Goal: Communication & Community: Answer question/provide support

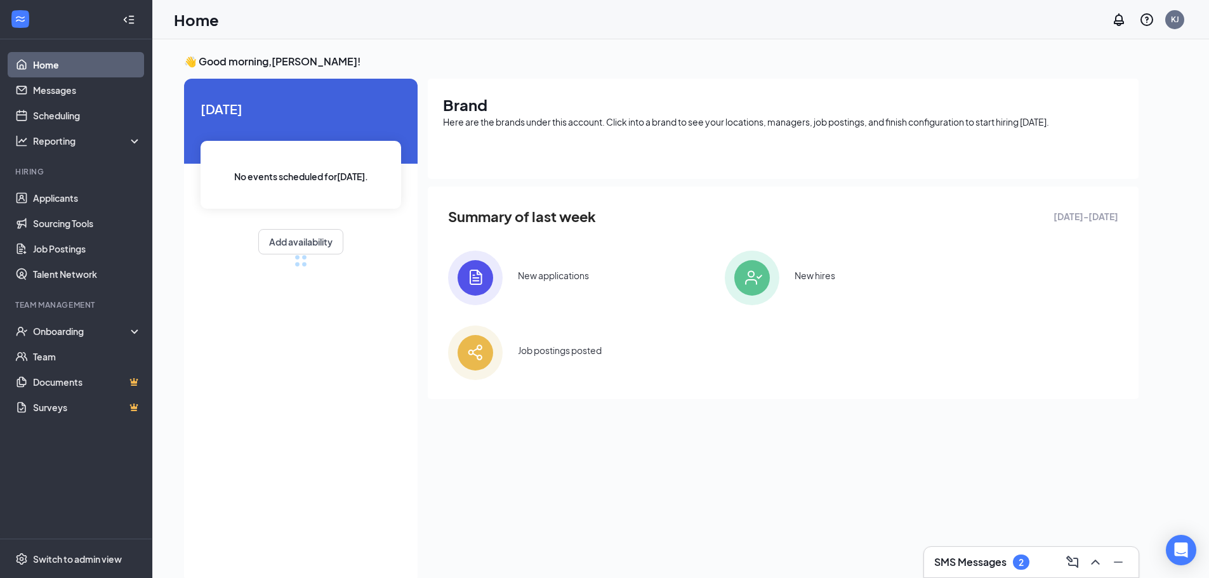
click at [994, 555] on div "SMS Messages 2" at bounding box center [982, 562] width 95 height 15
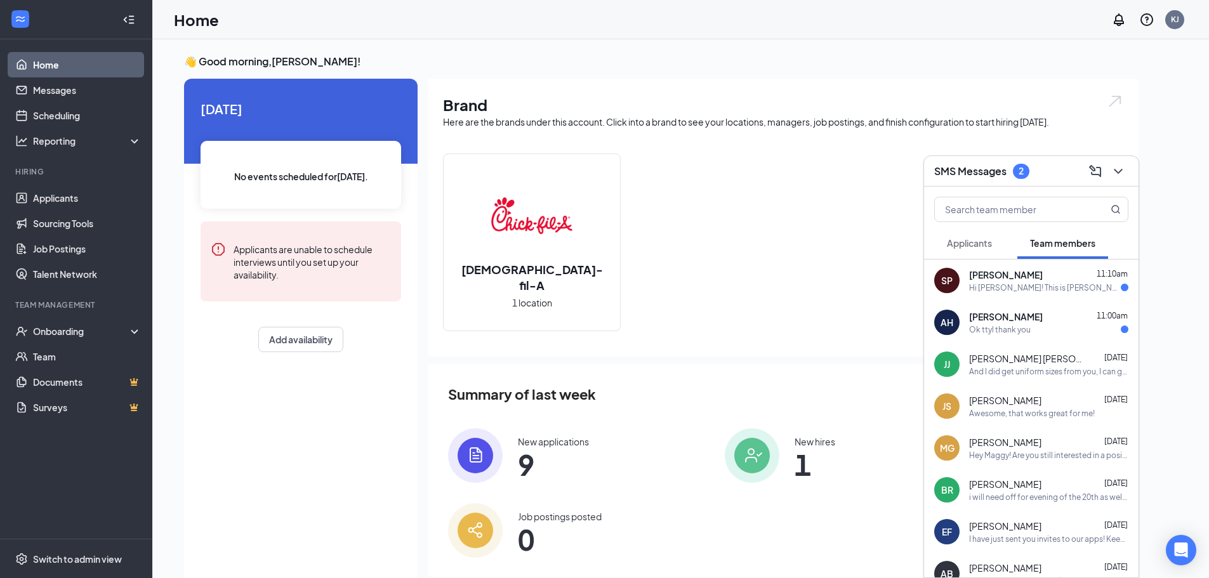
click at [1085, 316] on div "[PERSON_NAME] 11:00am" at bounding box center [1049, 316] width 159 height 13
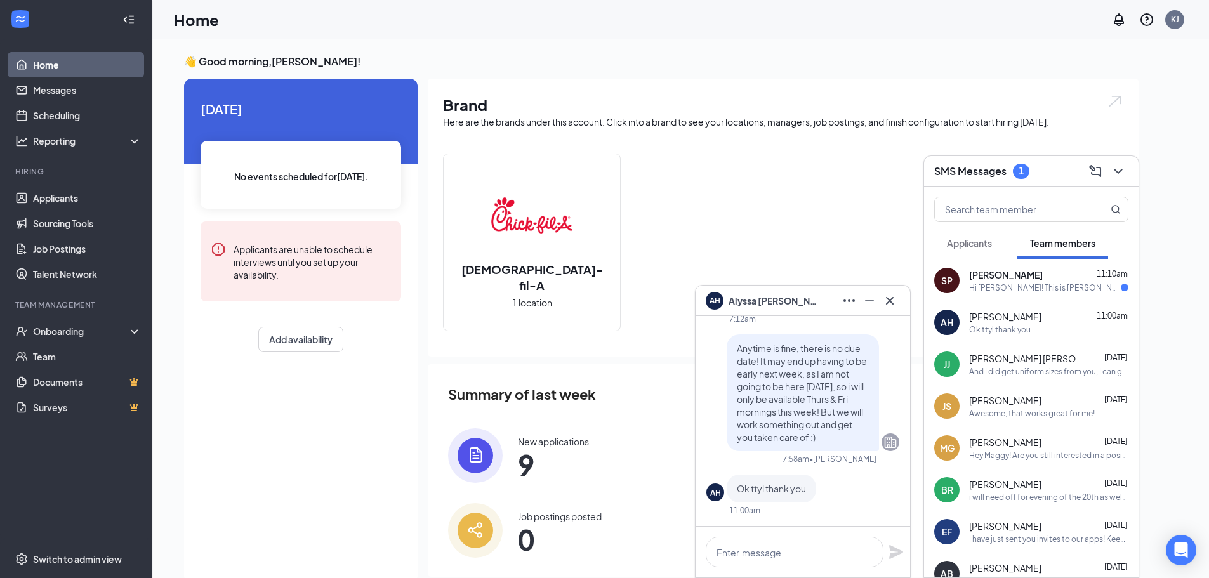
click at [1097, 274] on span "11:10am" at bounding box center [1112, 274] width 31 height 10
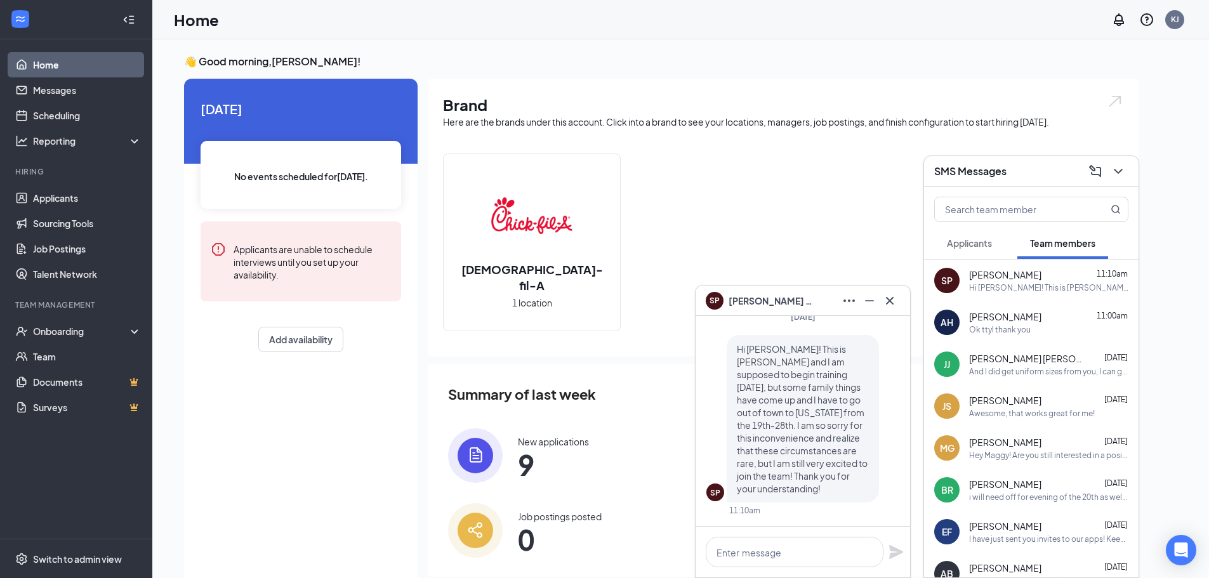
click at [839, 436] on span "Hi [PERSON_NAME]! This is [PERSON_NAME] and I am supposed to begin training [DA…" at bounding box center [802, 418] width 131 height 151
drag, startPoint x: 872, startPoint y: 297, endPoint x: 913, endPoint y: 303, distance: 41.9
click at [872, 297] on icon "Minimize" at bounding box center [869, 300] width 15 height 15
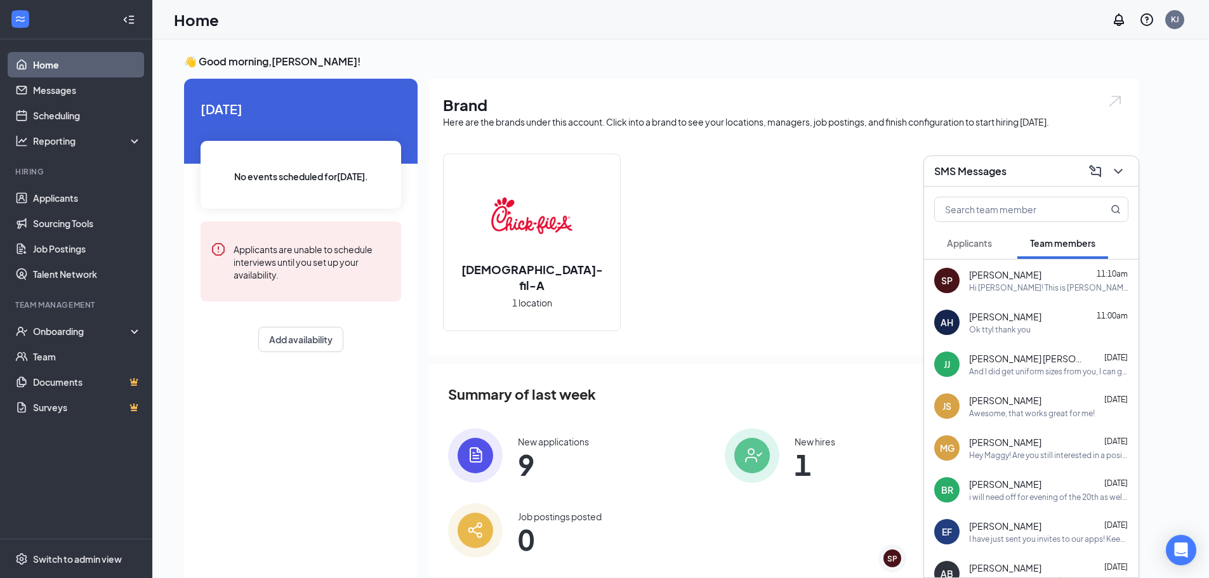
click at [1036, 314] on div "[PERSON_NAME] 11:00am" at bounding box center [1049, 316] width 159 height 13
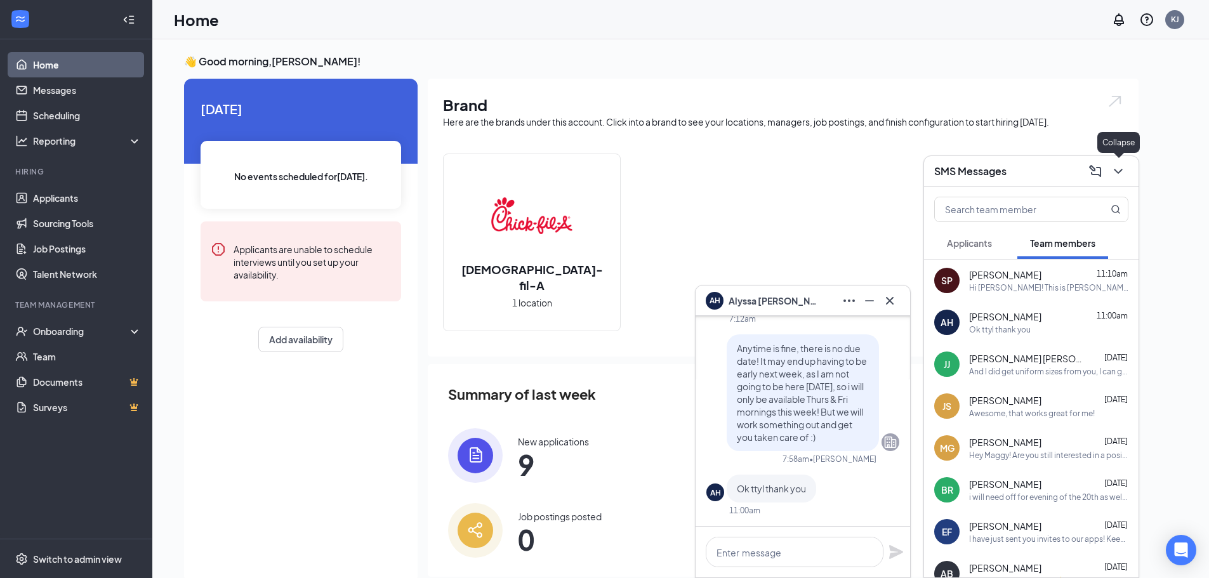
click at [1124, 163] on button at bounding box center [1119, 171] width 20 height 20
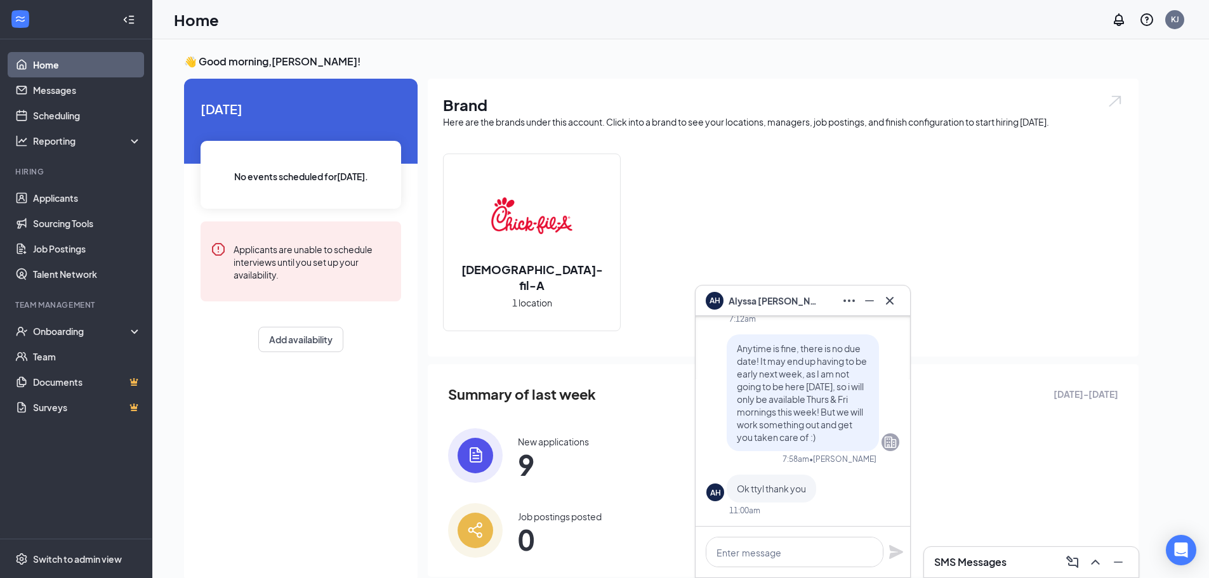
click at [893, 301] on icon "Cross" at bounding box center [890, 300] width 15 height 15
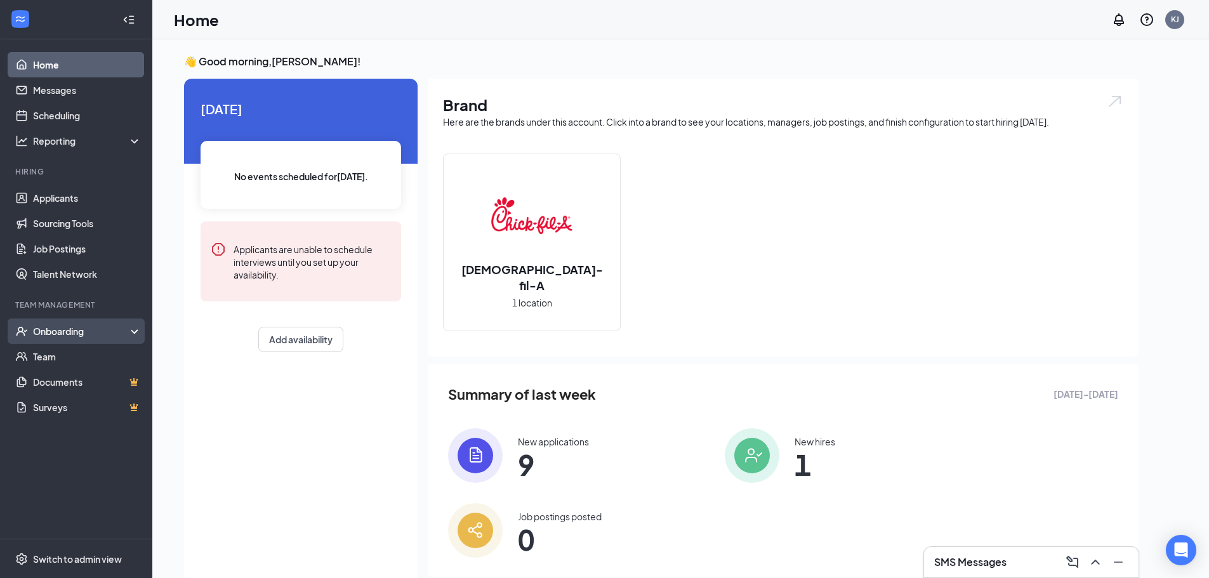
click at [58, 327] on div "Onboarding" at bounding box center [82, 331] width 98 height 13
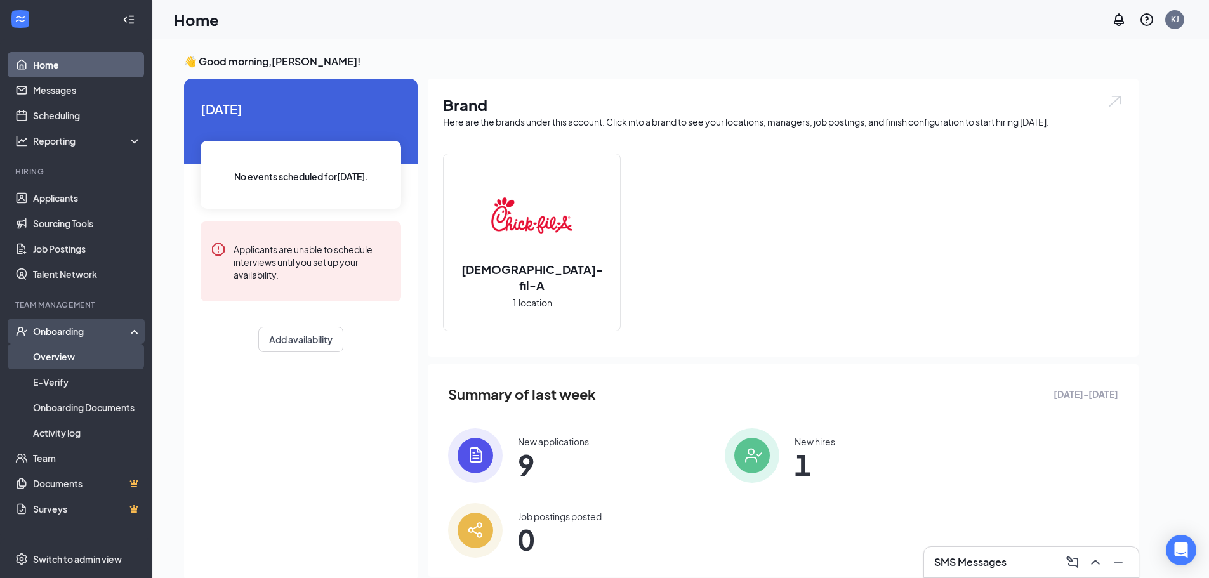
click at [76, 354] on link "Overview" at bounding box center [87, 356] width 109 height 25
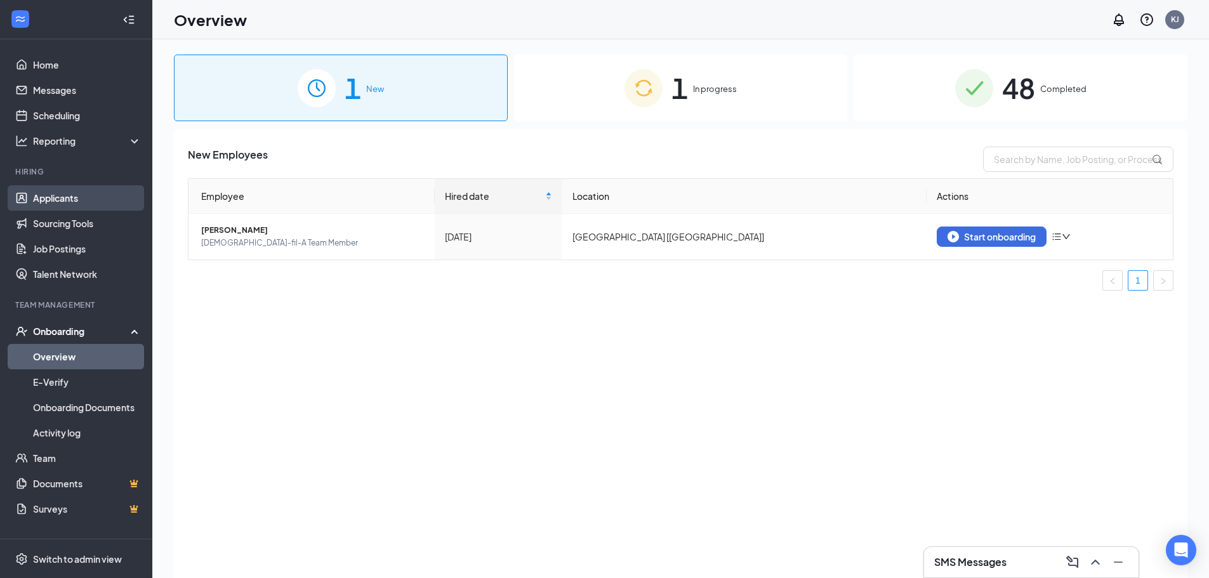
click at [66, 194] on link "Applicants" at bounding box center [87, 197] width 109 height 25
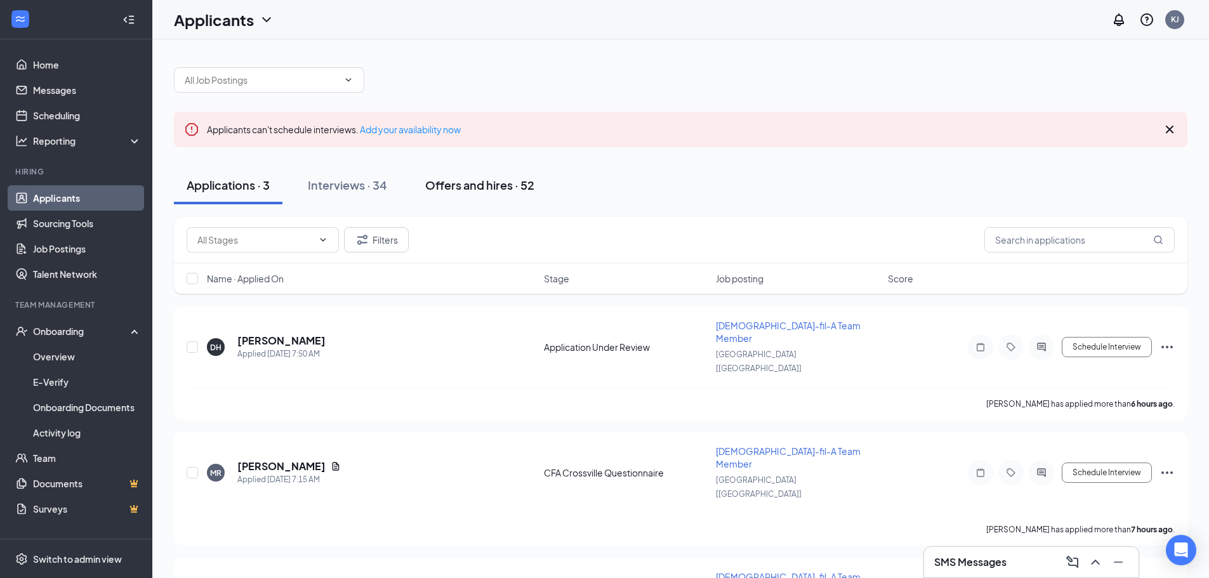
click at [479, 181] on div "Offers and hires · 52" at bounding box center [479, 185] width 109 height 16
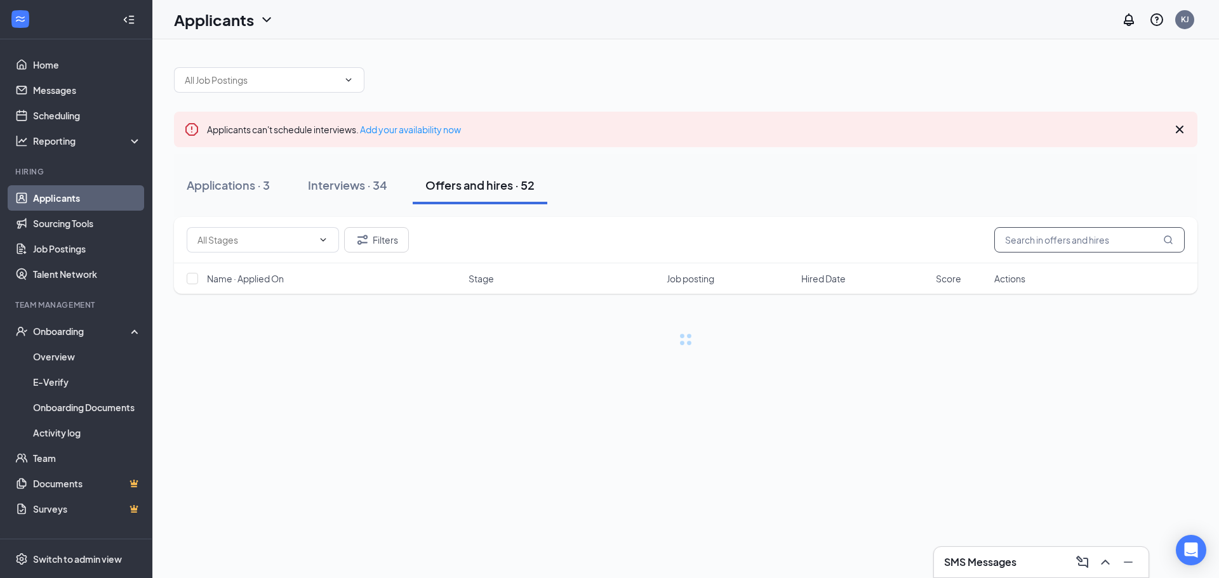
click at [1027, 234] on input "text" at bounding box center [1089, 239] width 190 height 25
type input "alyssa"
click at [975, 183] on div "Applications · 3 Interviews · 34 Offers and hires · 52" at bounding box center [685, 185] width 1023 height 38
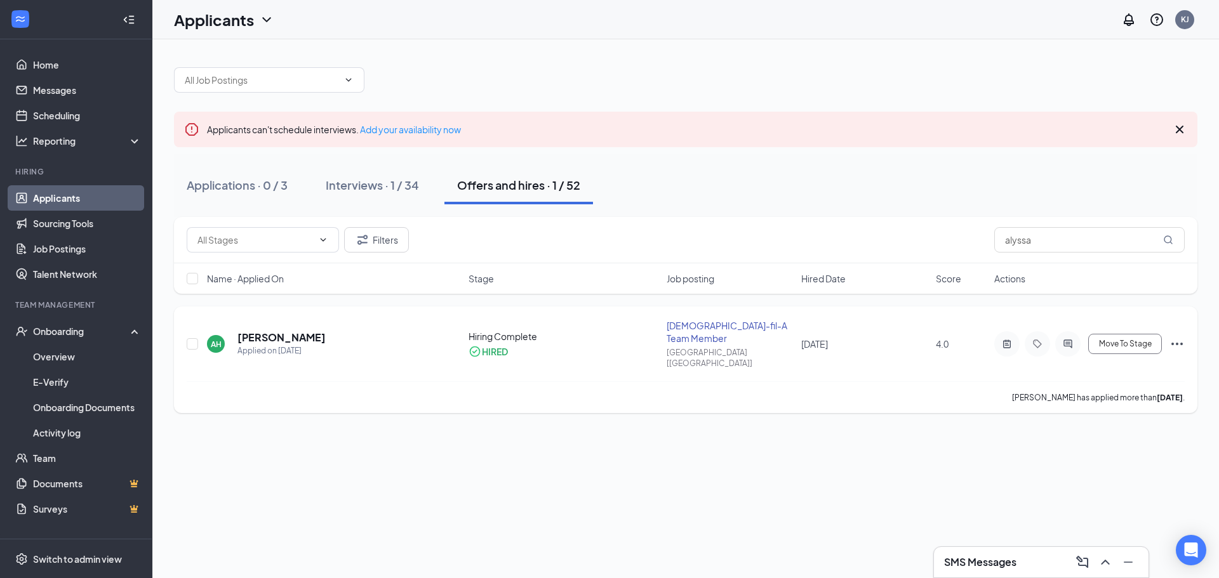
click at [288, 331] on h5 "[PERSON_NAME]" at bounding box center [281, 338] width 88 height 14
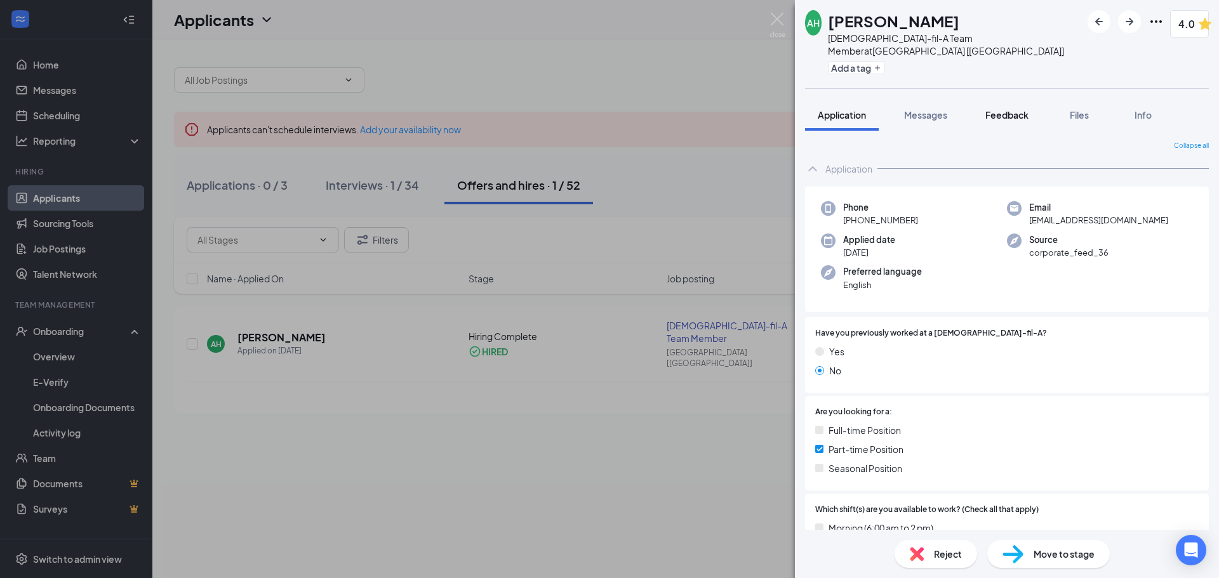
click at [995, 109] on span "Feedback" at bounding box center [1006, 114] width 43 height 11
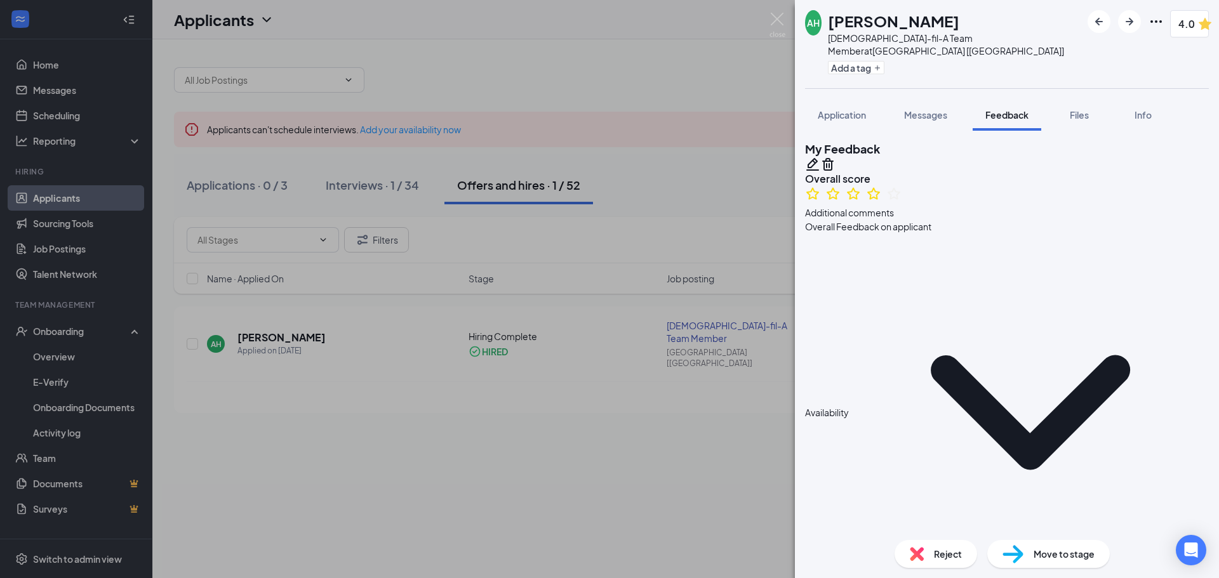
drag, startPoint x: 449, startPoint y: 431, endPoint x: 315, endPoint y: 412, distance: 135.3
click at [449, 432] on div "AH [PERSON_NAME][DEMOGRAPHIC_DATA]-fil-A Team Member at [GEOGRAPHIC_DATA] [[GEO…" at bounding box center [609, 289] width 1219 height 578
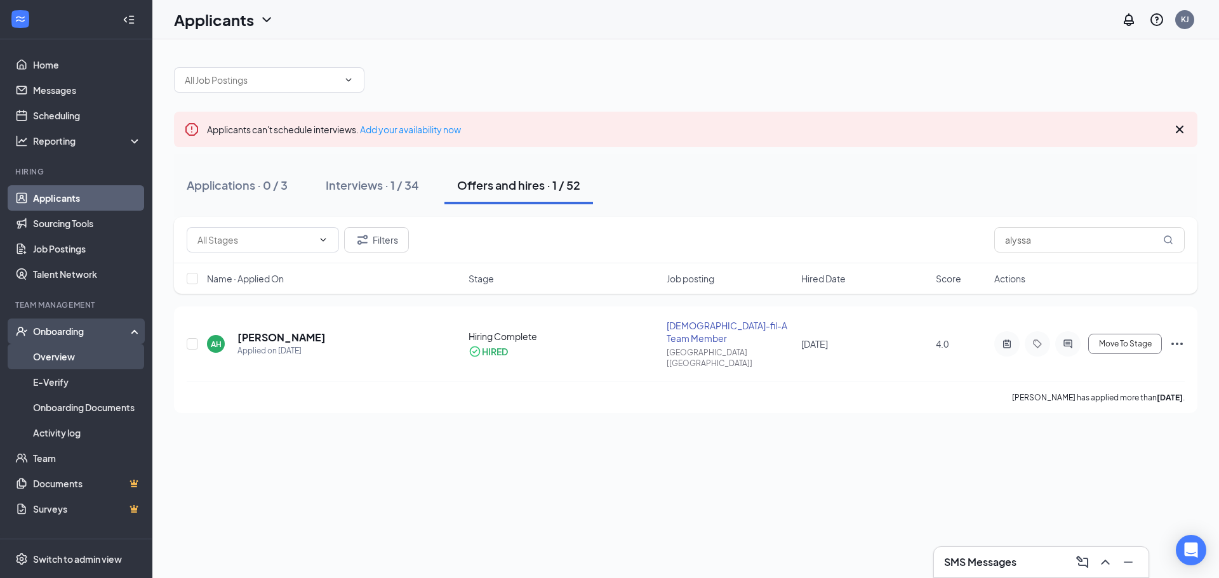
click at [73, 356] on link "Overview" at bounding box center [87, 356] width 109 height 25
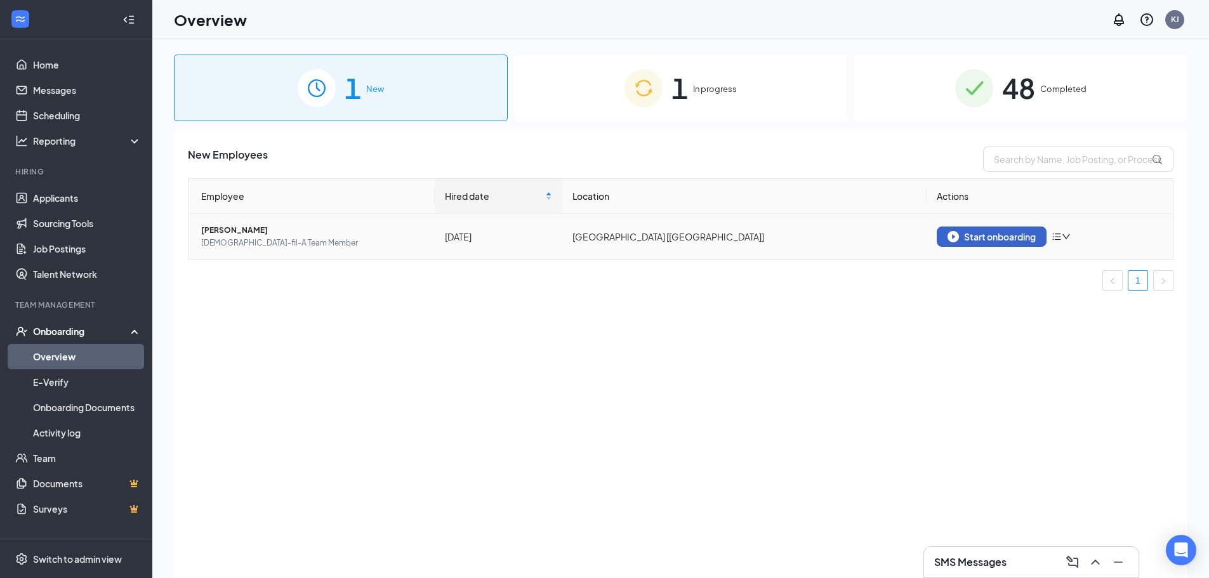
click at [1004, 237] on div "Start onboarding" at bounding box center [992, 236] width 88 height 11
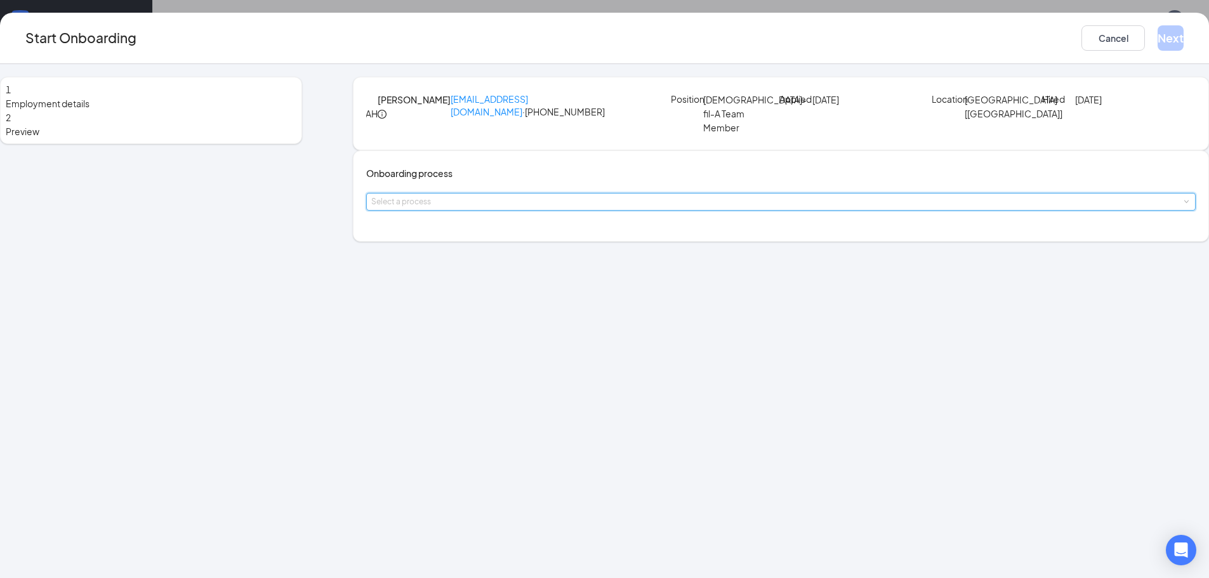
click at [515, 210] on div "Select a process" at bounding box center [781, 202] width 820 height 17
click at [511, 283] on li "Team Member" at bounding box center [529, 284] width 208 height 23
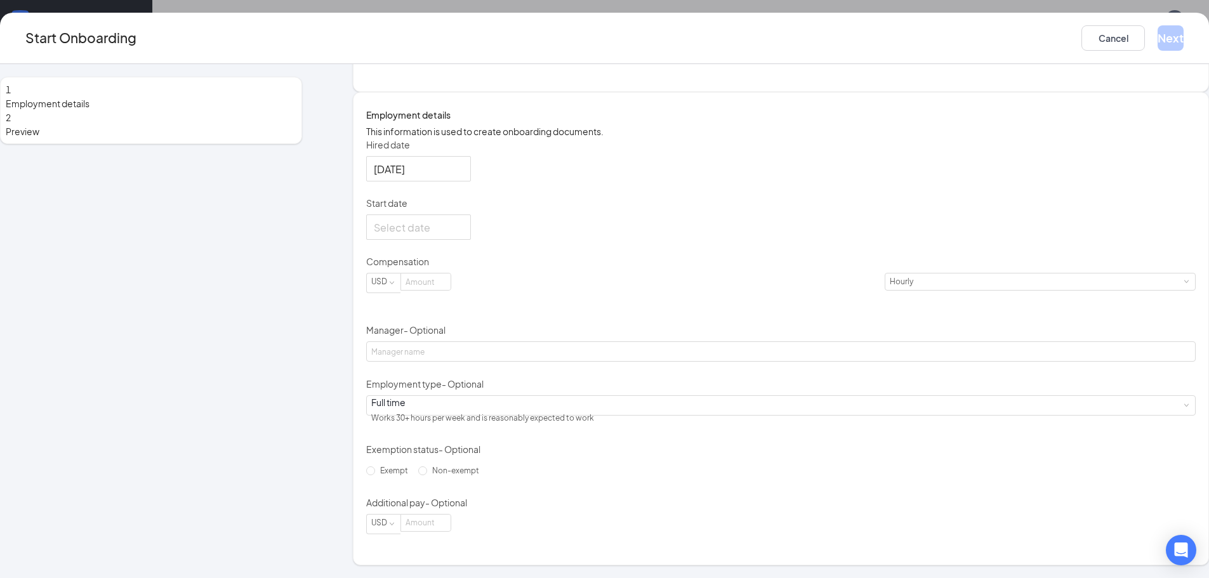
scroll to position [226, 0]
click at [451, 290] on input at bounding box center [426, 282] width 50 height 17
type input "13"
click at [600, 222] on div at bounding box center [781, 227] width 830 height 25
click at [461, 223] on input "Start date" at bounding box center [417, 228] width 87 height 16
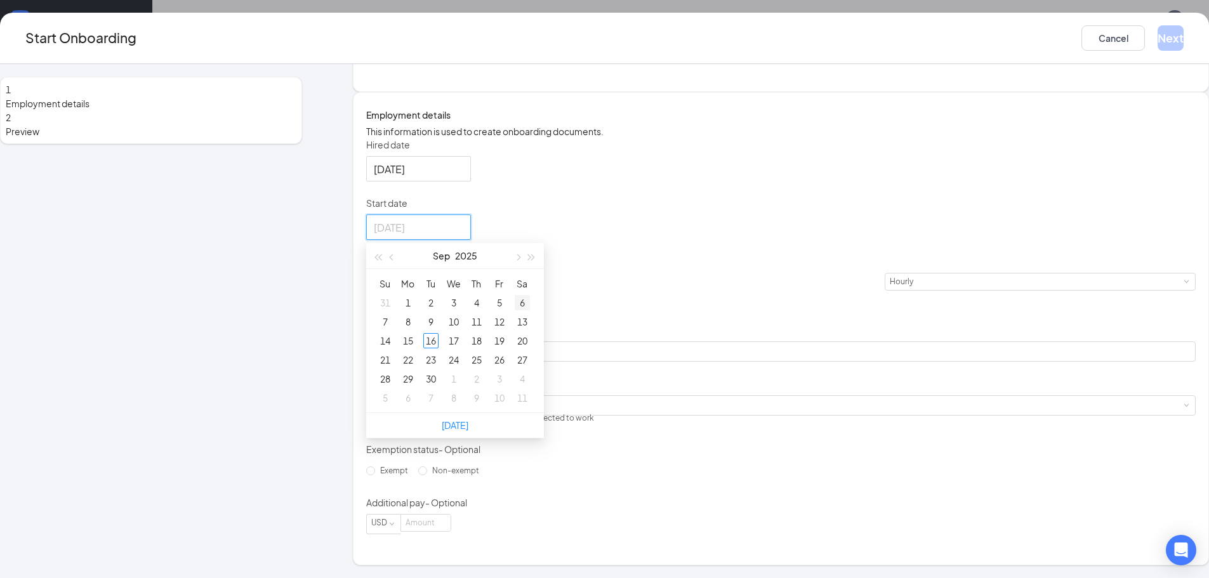
type input "[DATE]"
click at [521, 255] on span "button" at bounding box center [517, 258] width 6 height 6
type input "[DATE]"
drag, startPoint x: 465, startPoint y: 321, endPoint x: 580, endPoint y: 303, distance: 116.3
click at [416, 321] on div "6" at bounding box center [408, 321] width 15 height 15
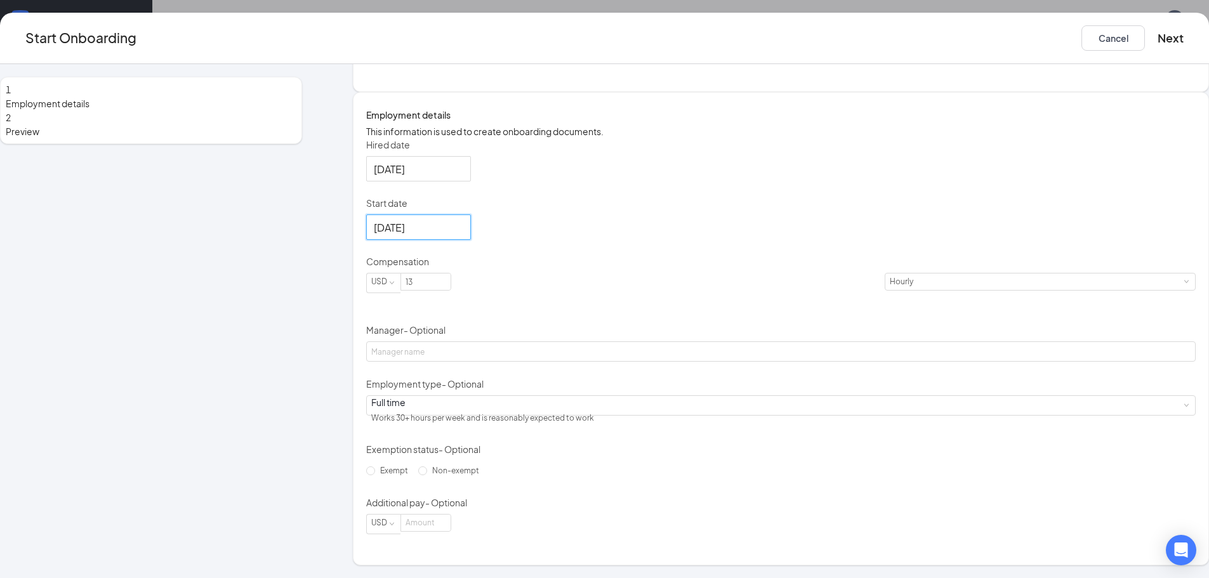
click at [830, 267] on div "Hired date [DATE] Start date [DATE] [DATE] Su Mo Tu We Th Fr Sa 28 29 30 1 2 3 …" at bounding box center [781, 336] width 830 height 396
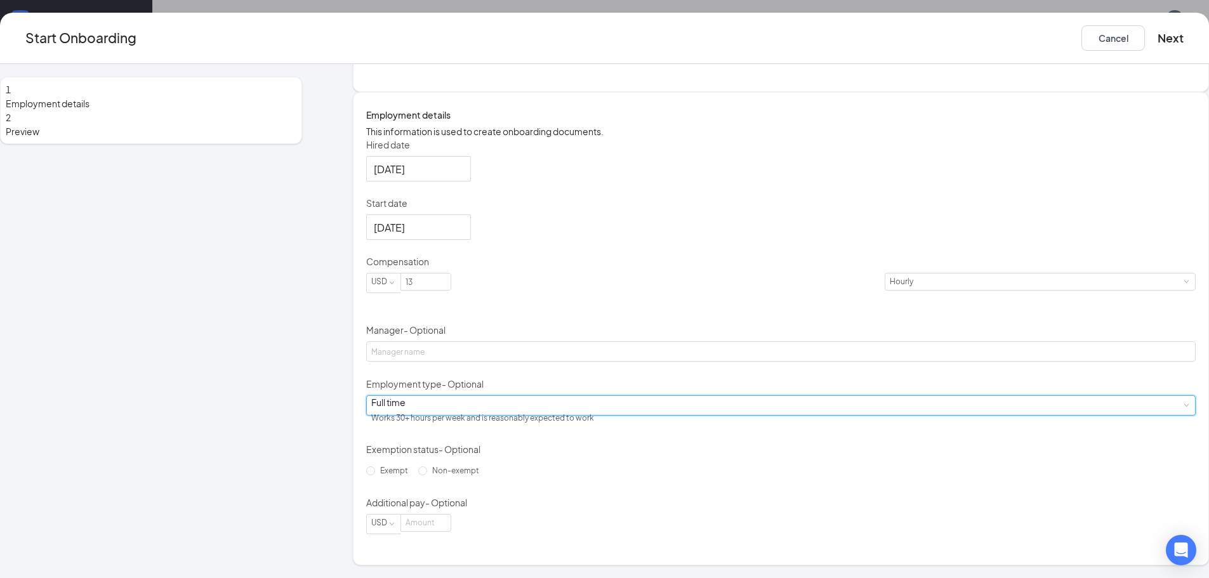
click at [472, 404] on div "Full time Works 30+ hours per week and is reasonably expected to work" at bounding box center [487, 412] width 232 height 32
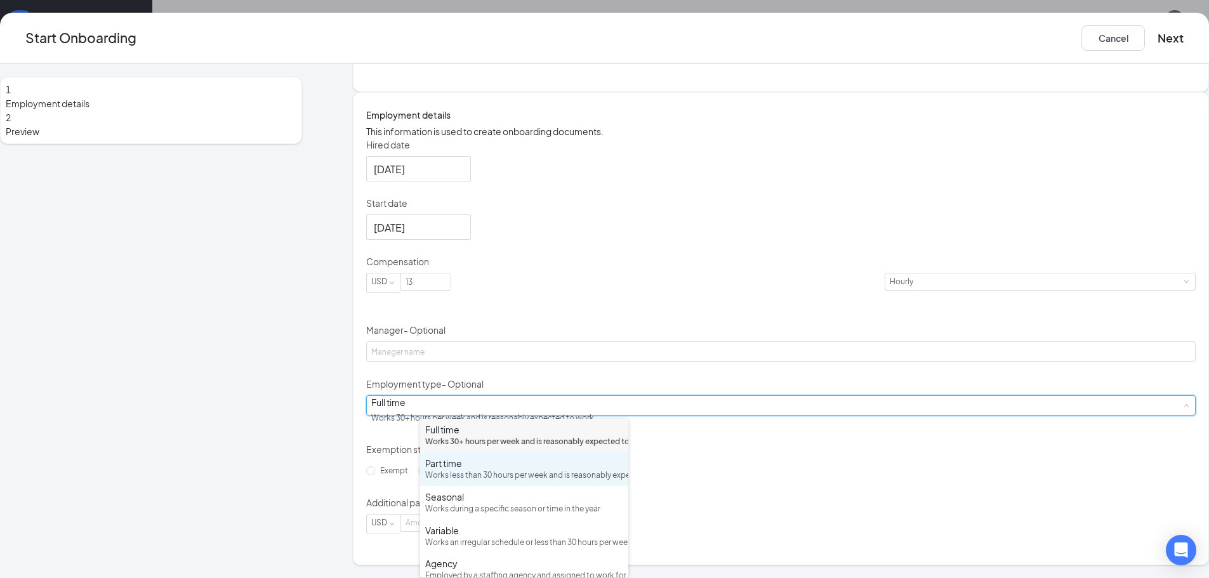
click at [527, 482] on div "Works less than 30 hours per week and is reasonably expected to work" at bounding box center [524, 476] width 198 height 12
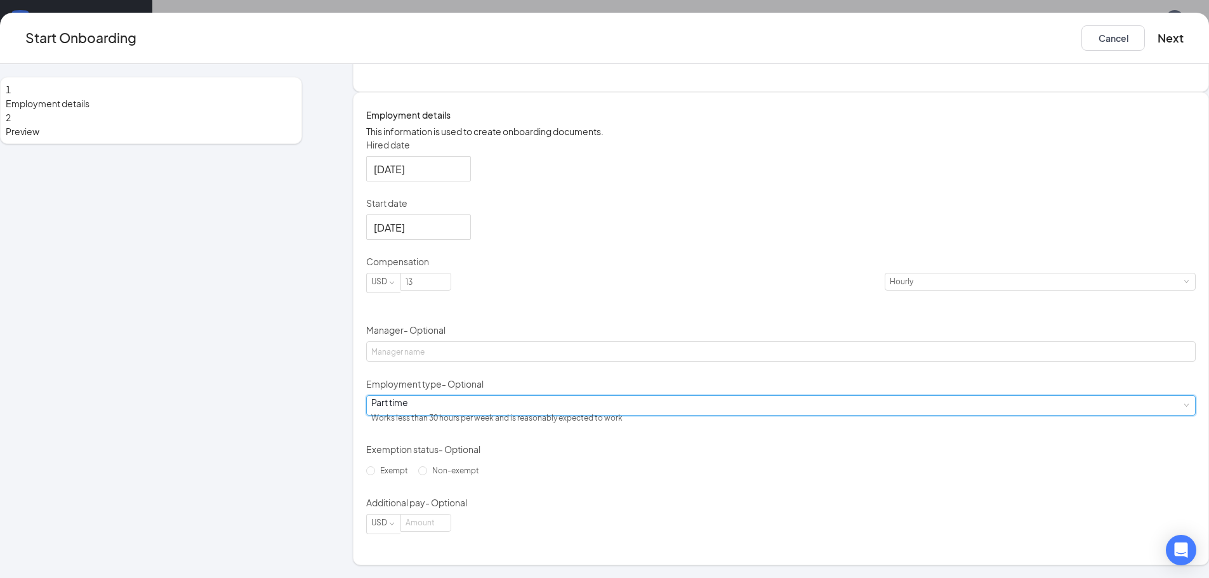
click at [747, 347] on div "Hired date [DATE] Start date [DATE] [DATE] Su Mo Tu We Th Fr Sa 28 29 30 1 2 3 …" at bounding box center [781, 336] width 830 height 396
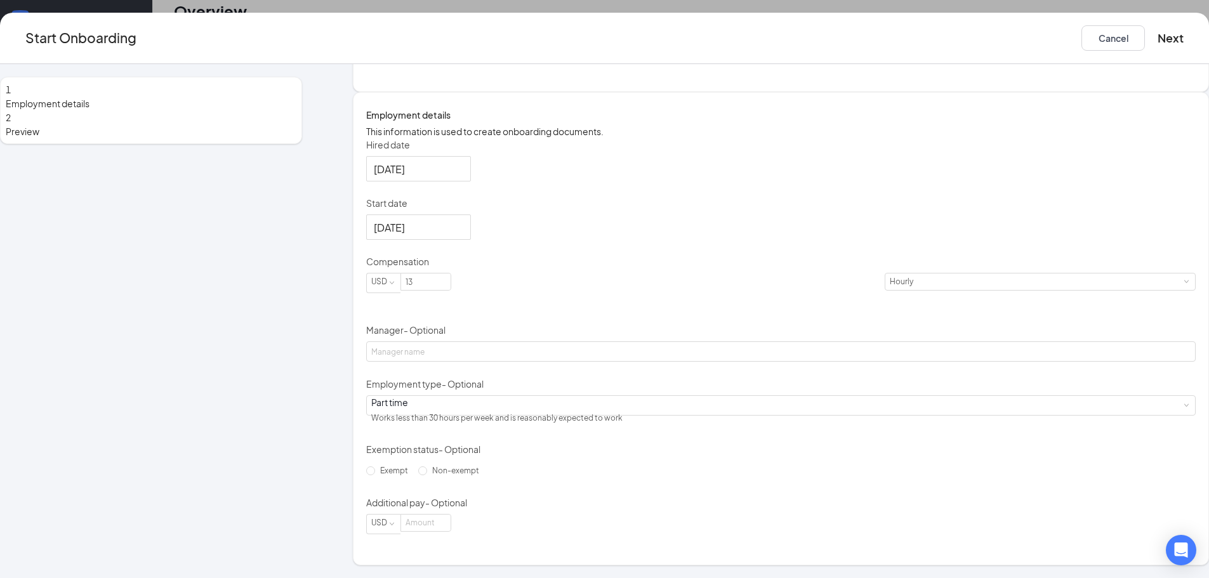
scroll to position [57, 0]
click at [1158, 31] on button "Next" at bounding box center [1171, 37] width 26 height 25
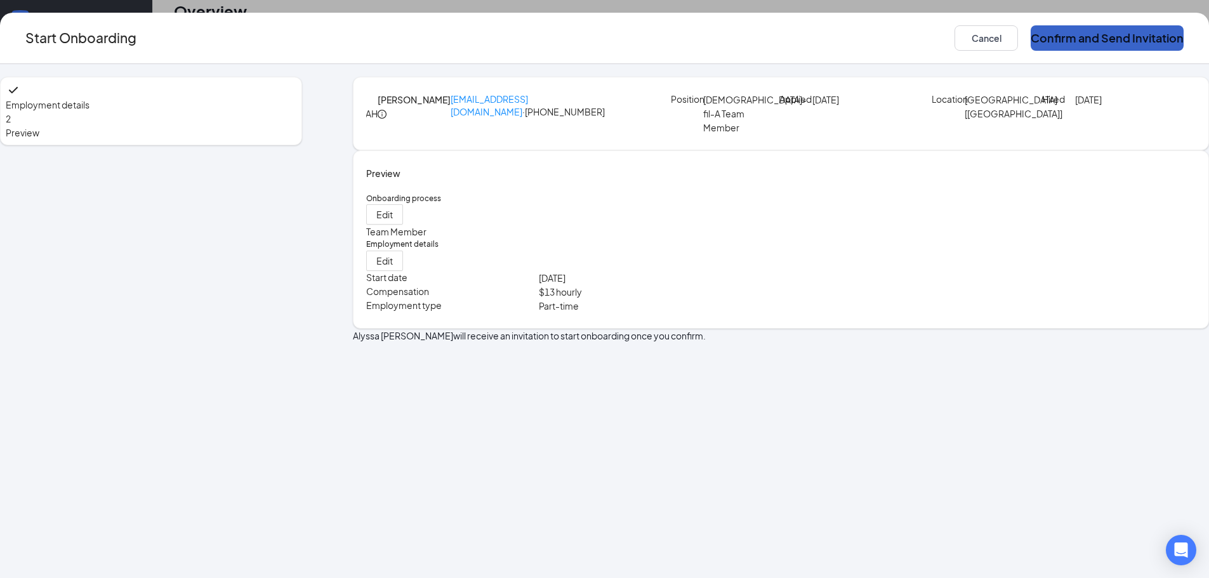
click at [1031, 44] on button "Confirm and Send Invitation" at bounding box center [1107, 37] width 153 height 25
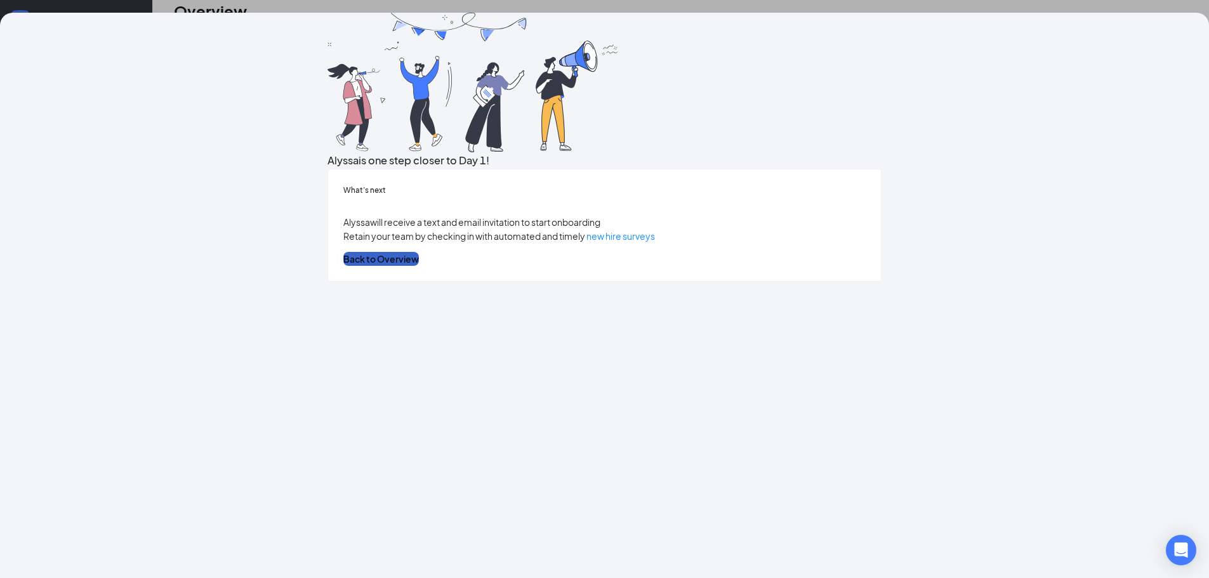
click at [419, 266] on button "Back to Overview" at bounding box center [381, 259] width 76 height 14
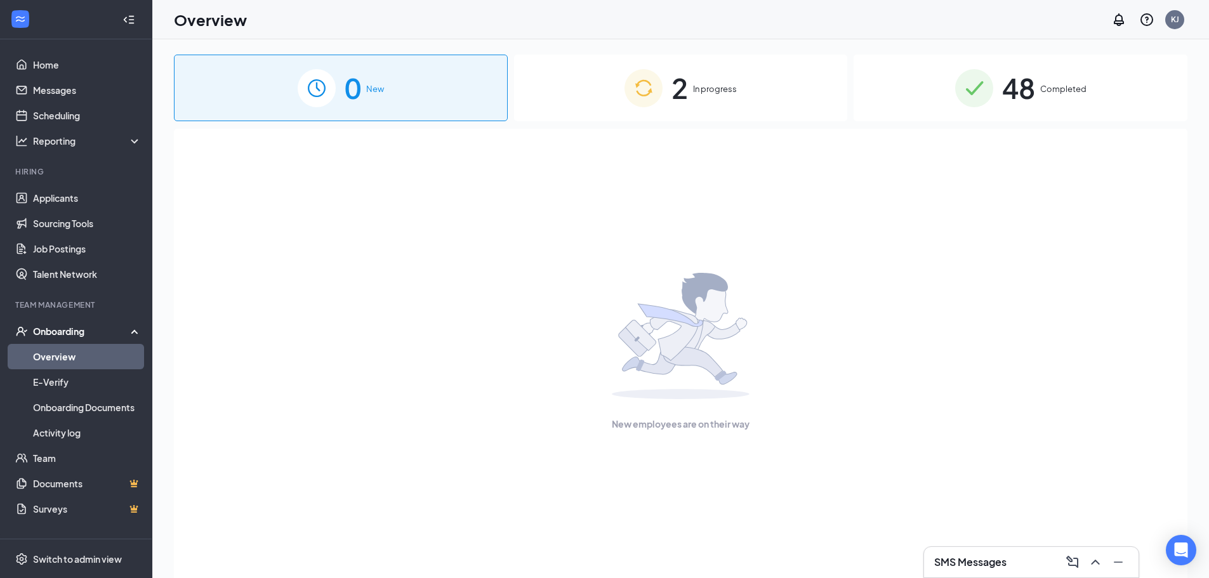
click at [967, 571] on div "SMS Messages" at bounding box center [1032, 562] width 194 height 20
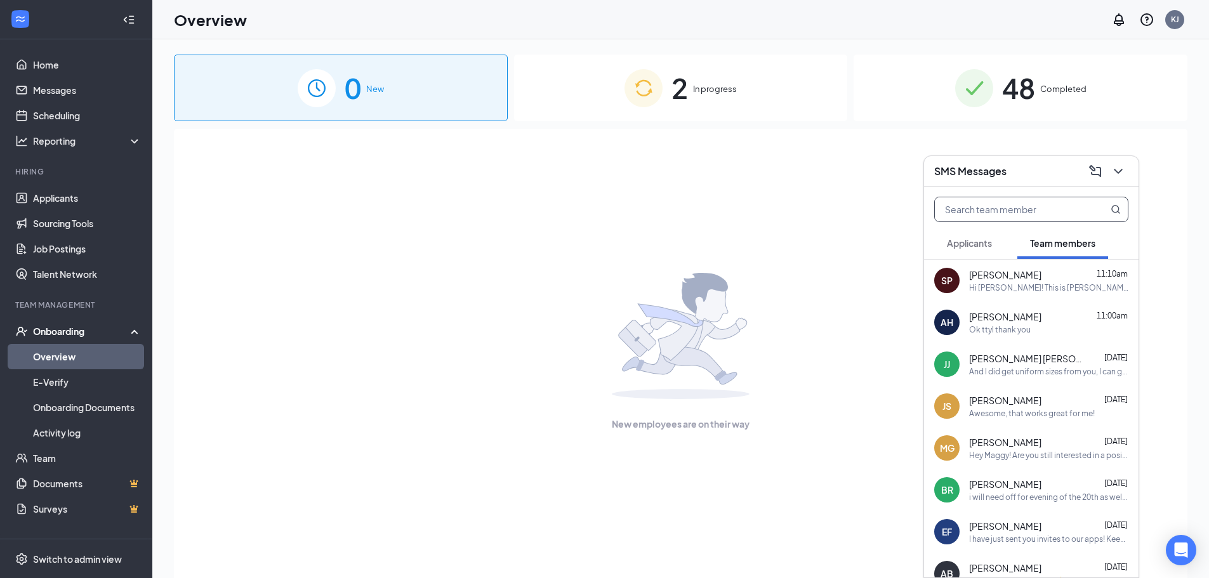
click at [992, 200] on input "text" at bounding box center [1010, 209] width 150 height 24
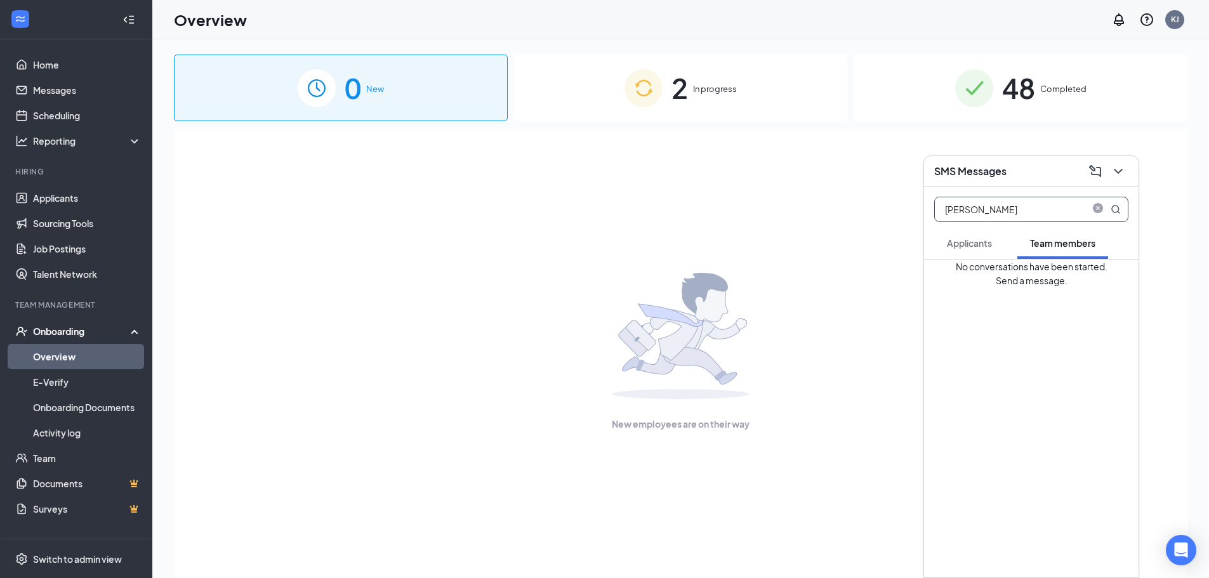
type input "[PERSON_NAME]"
click at [978, 246] on span "Applicants" at bounding box center [969, 242] width 45 height 11
click at [1025, 288] on div "Hi [PERSON_NAME], this is a friendly reminder. Your meeting with [DEMOGRAPHIC_D…" at bounding box center [1049, 288] width 159 height 11
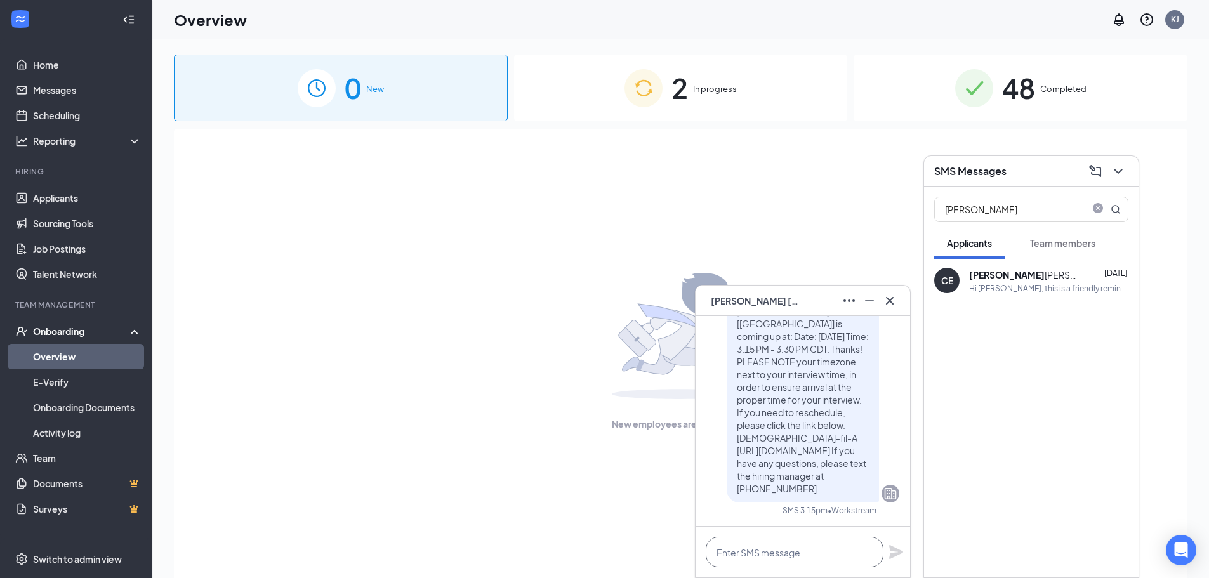
click at [768, 558] on textarea at bounding box center [795, 552] width 178 height 30
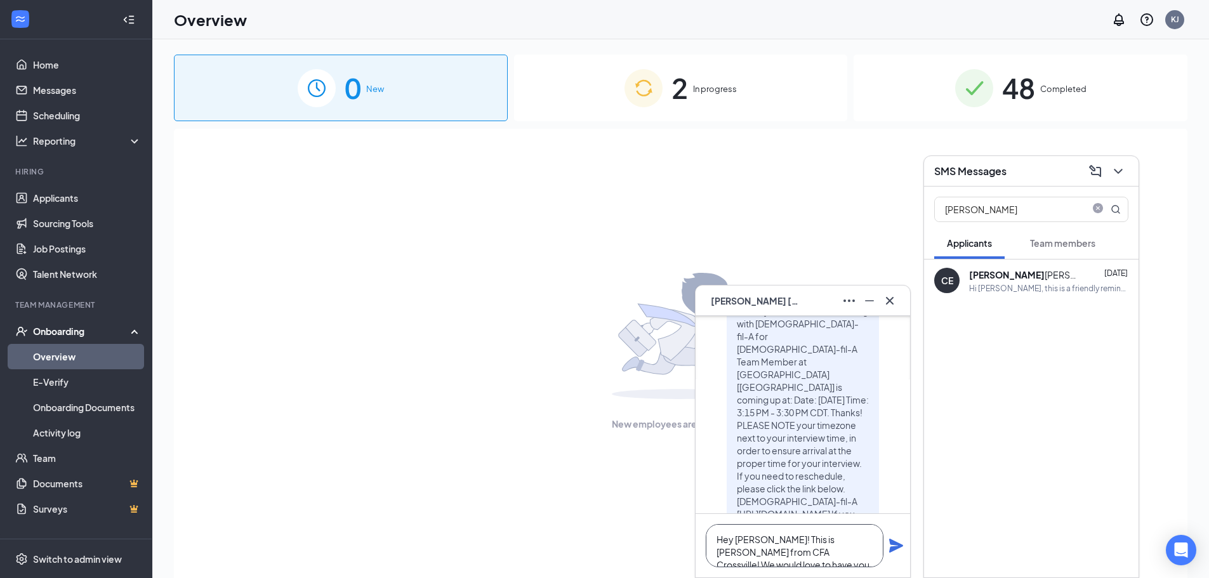
scroll to position [-89, 0]
click at [775, 556] on textarea "Hey [PERSON_NAME]! This is [PERSON_NAME] from CFA Crossville! We would love to …" at bounding box center [795, 540] width 178 height 56
click at [775, 542] on textarea "Hey [PERSON_NAME]! This is [PERSON_NAME] from CFA Crossville! We would love to …" at bounding box center [795, 540] width 178 height 56
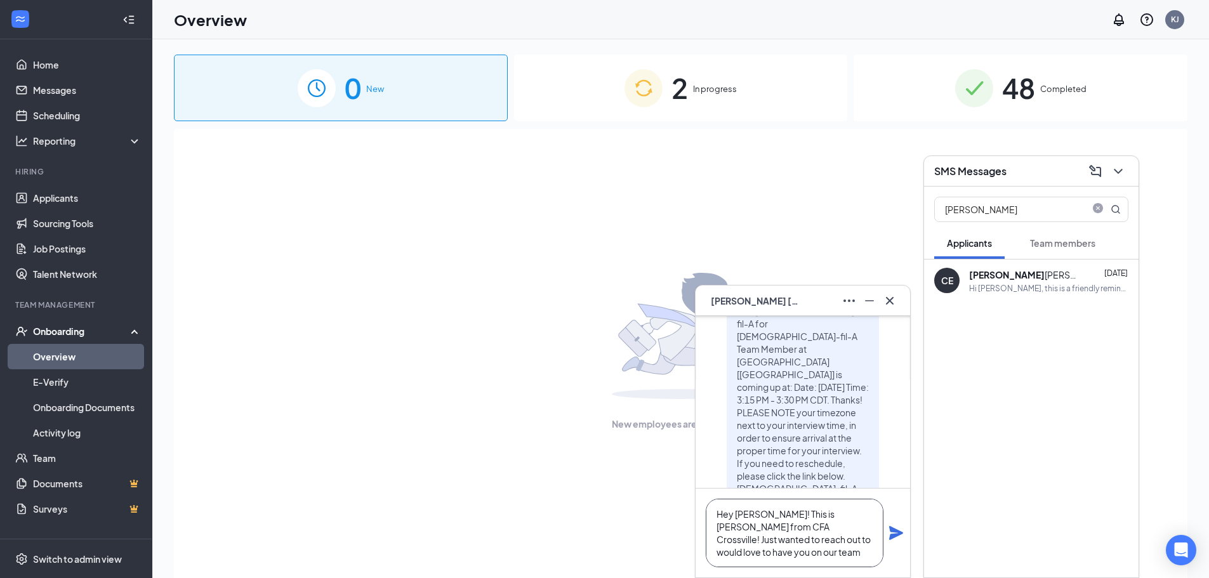
scroll to position [-102, 0]
click at [862, 555] on textarea "Hey [PERSON_NAME]! This is [PERSON_NAME] from CFA Crossville! Just wanted to re…" at bounding box center [795, 533] width 178 height 69
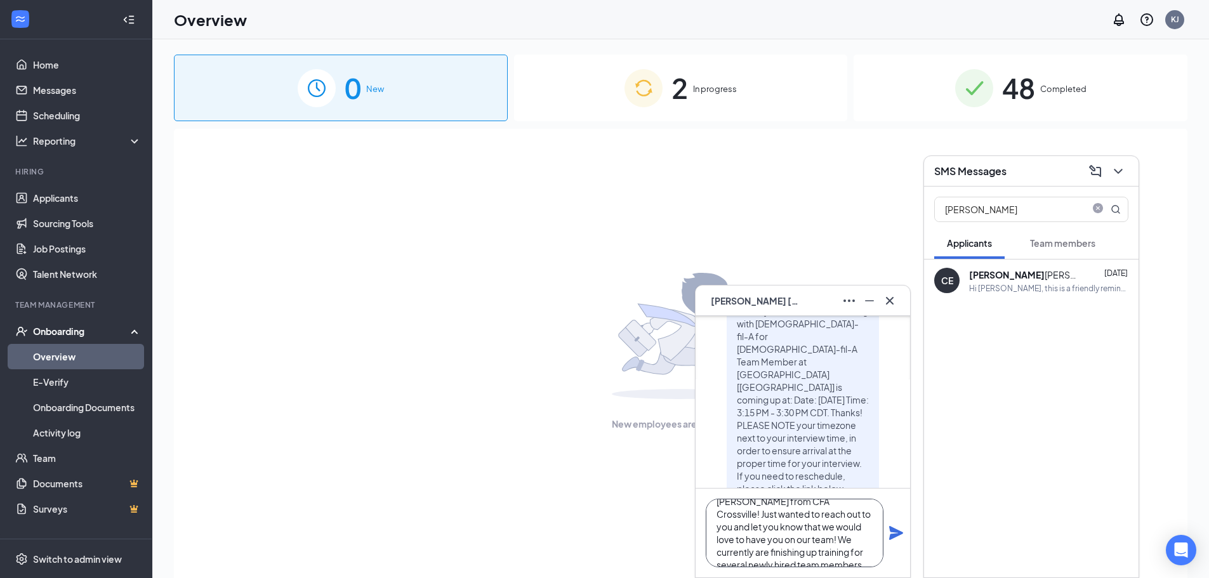
scroll to position [39, 0]
click at [835, 532] on textarea "Hey [PERSON_NAME]! This is [PERSON_NAME] from CFA Crossville! Just wanted to re…" at bounding box center [795, 533] width 178 height 69
click at [866, 552] on textarea "Hey [PERSON_NAME]! This is [PERSON_NAME] from CFA Crossville! Just wanted to re…" at bounding box center [795, 533] width 178 height 69
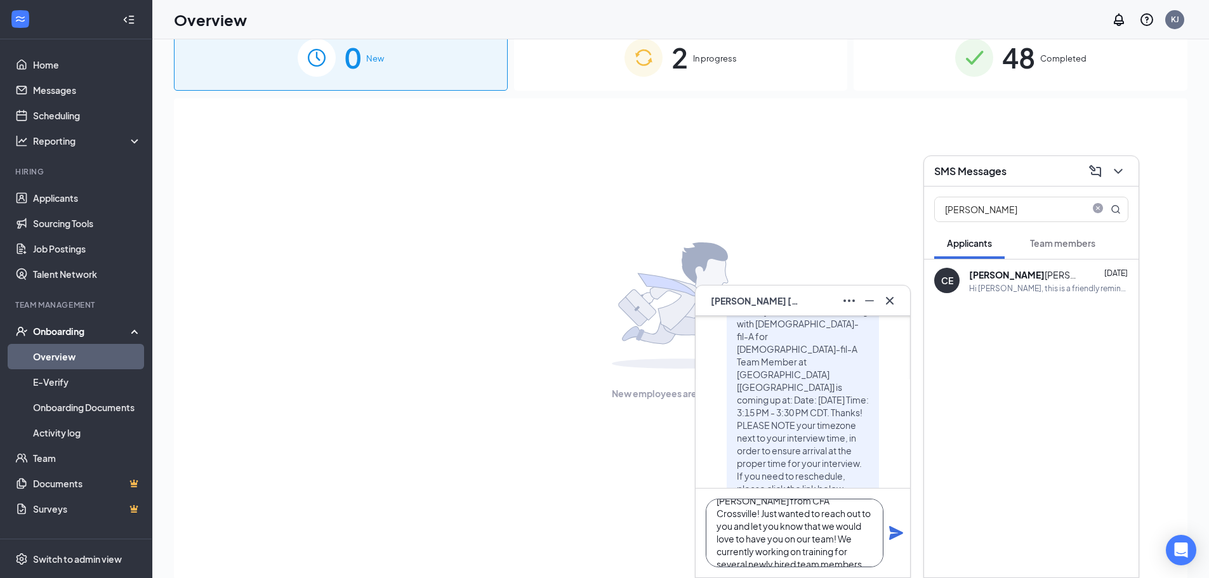
scroll to position [57, 0]
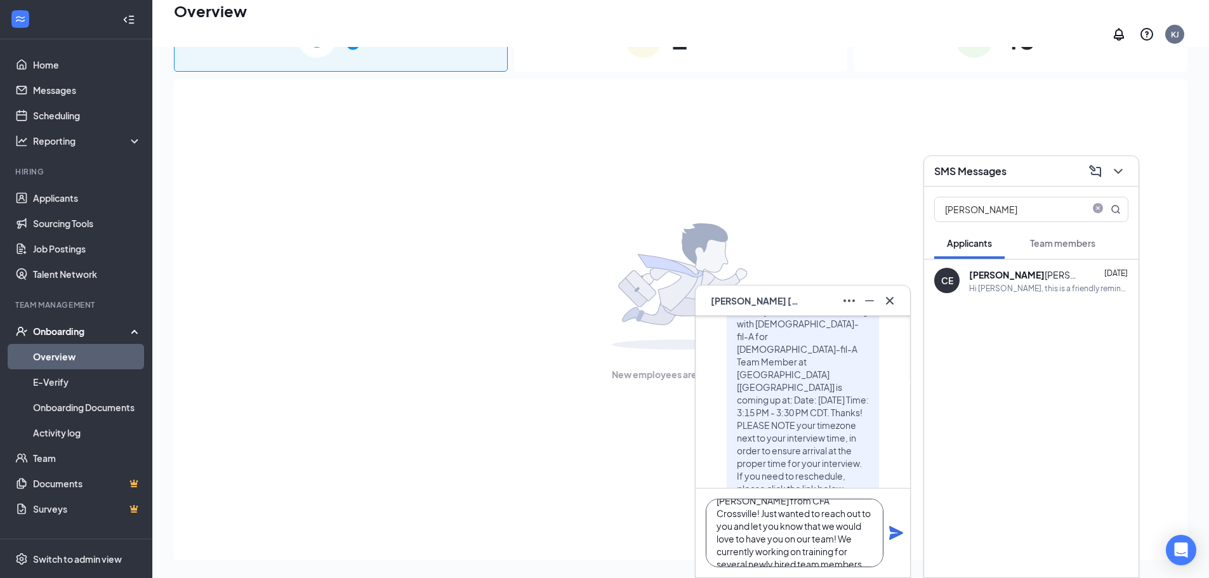
click at [872, 549] on textarea "Hey [PERSON_NAME]! This is [PERSON_NAME] from CFA Crossville! Just wanted to re…" at bounding box center [795, 533] width 178 height 69
drag, startPoint x: 850, startPoint y: 545, endPoint x: 646, endPoint y: 416, distance: 240.6
click at [646, 416] on div "CE [PERSON_NAME] CE [PERSON_NAME] Applicant [DEMOGRAPHIC_DATA]-fil-A Team Membe…" at bounding box center [680, 288] width 1057 height 596
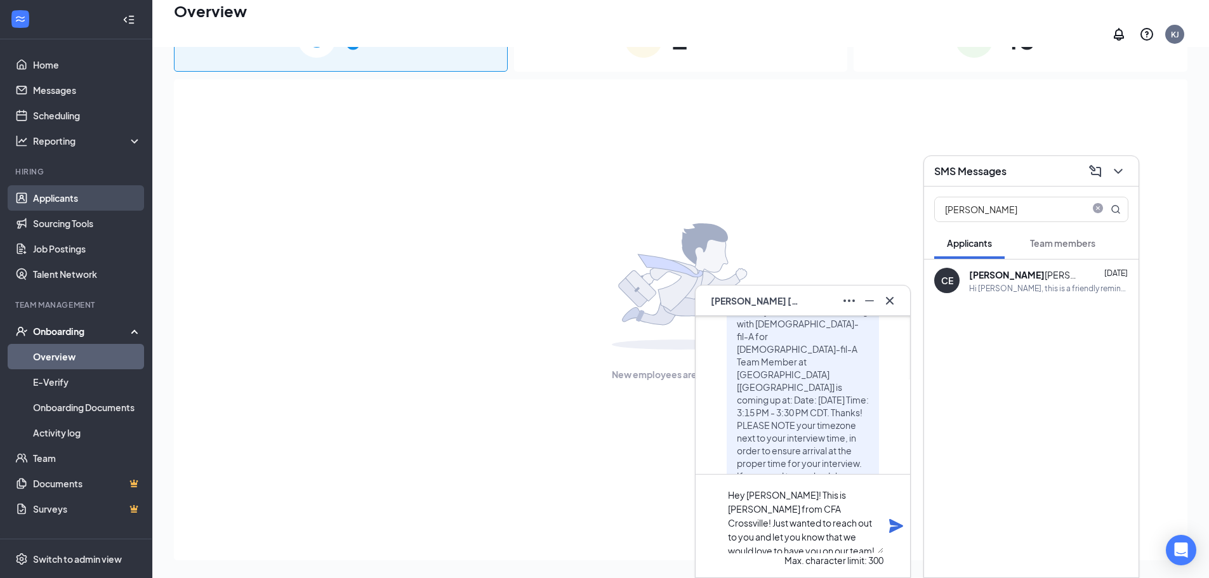
type textarea "Hey [PERSON_NAME]! This is [PERSON_NAME] from CFA Crossville! Just wanted to re…"
drag, startPoint x: 46, startPoint y: 198, endPoint x: 63, endPoint y: 213, distance: 22.9
click at [46, 198] on link "Applicants" at bounding box center [87, 197] width 109 height 25
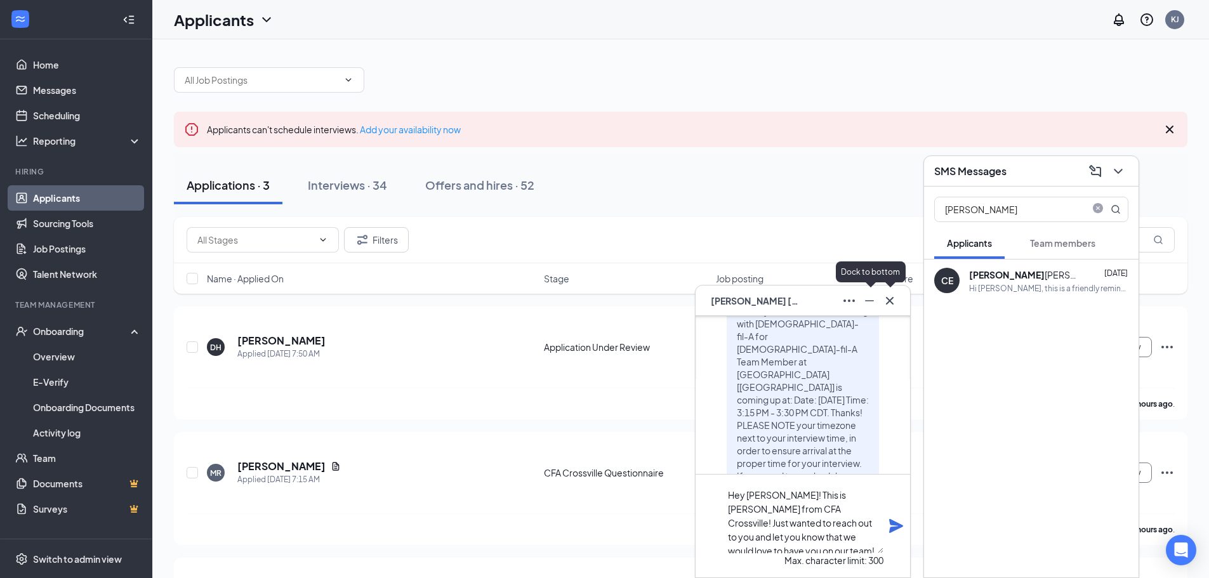
click at [865, 306] on icon "Minimize" at bounding box center [869, 300] width 15 height 15
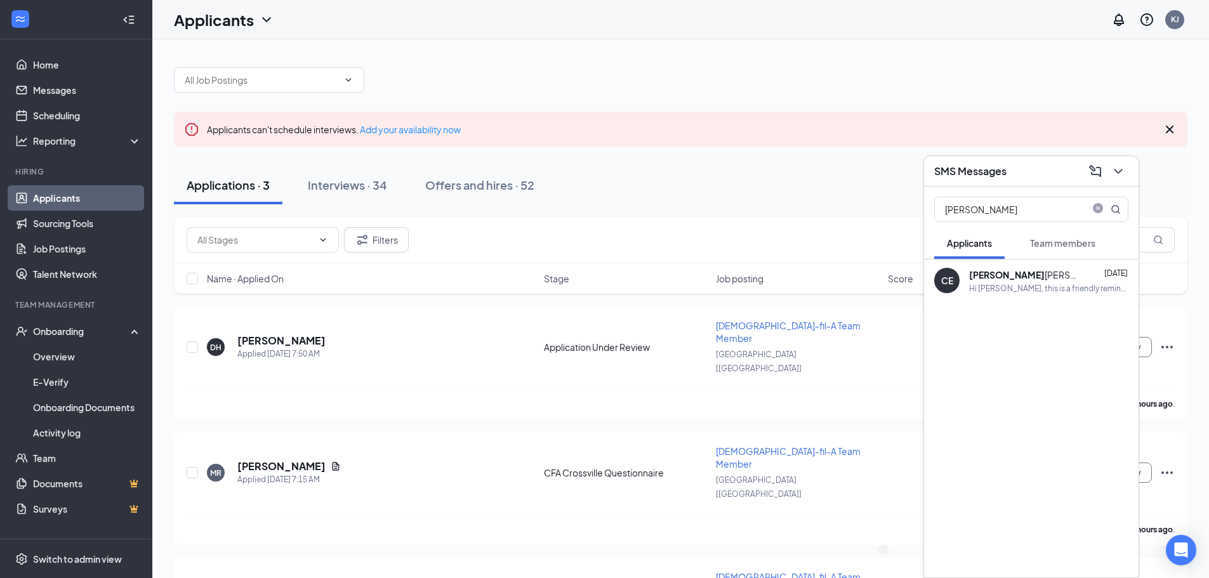
click at [1124, 179] on div at bounding box center [1117, 171] width 23 height 20
click at [1120, 173] on icon "ChevronDown" at bounding box center [1118, 171] width 15 height 15
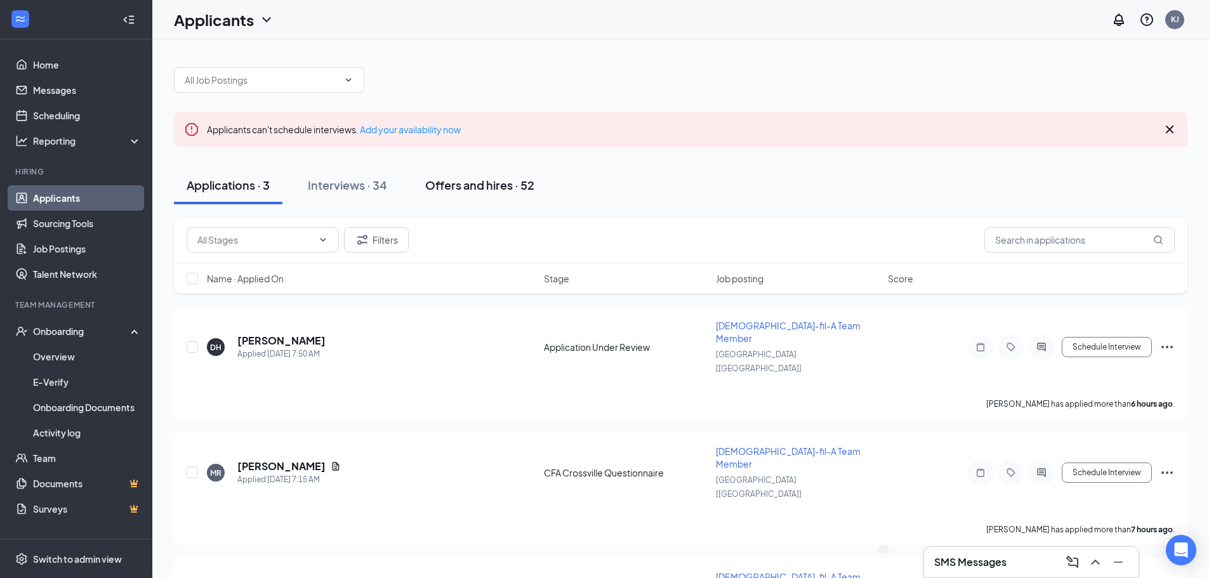
click at [472, 187] on div "Offers and hires · 52" at bounding box center [479, 185] width 109 height 16
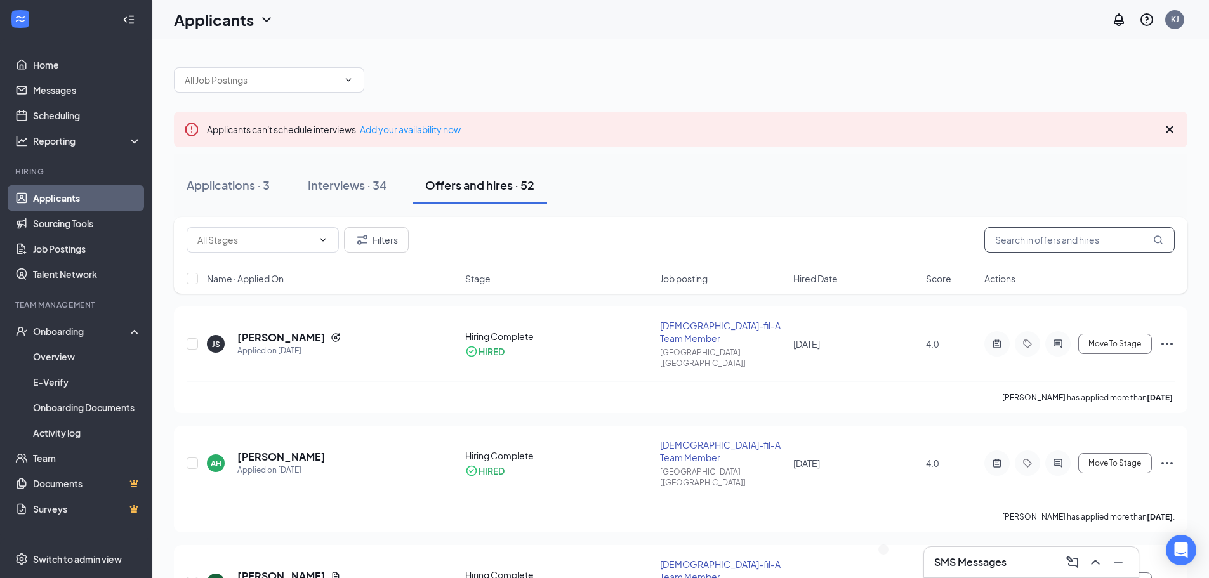
click at [1033, 246] on input "text" at bounding box center [1080, 239] width 190 height 25
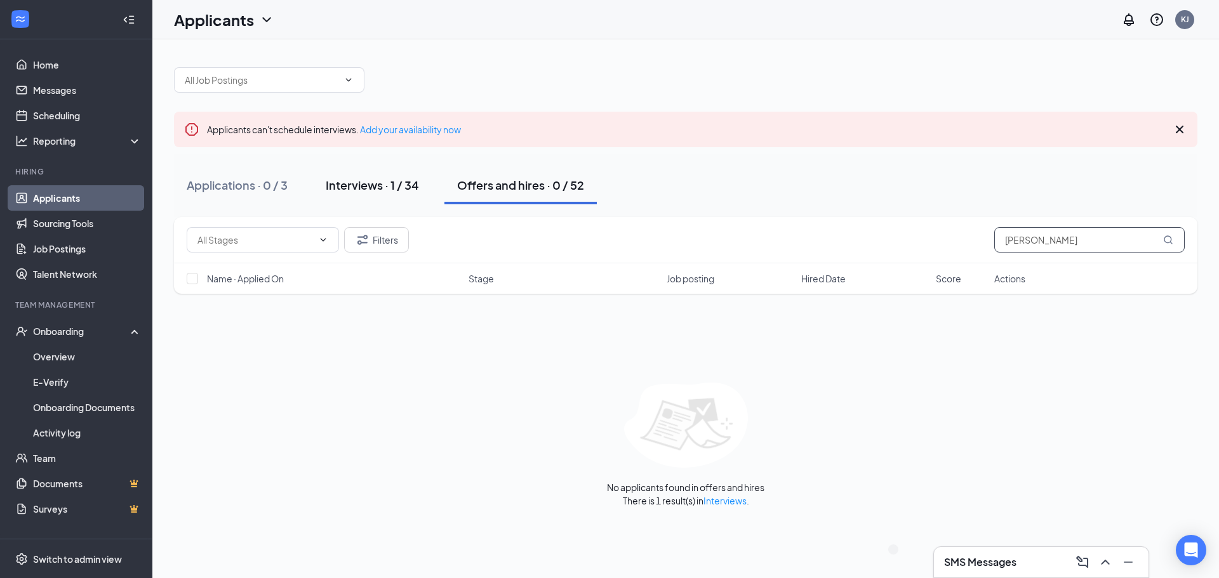
type input "[PERSON_NAME]"
click at [371, 197] on button "Interviews · 1 / 34" at bounding box center [372, 185] width 119 height 38
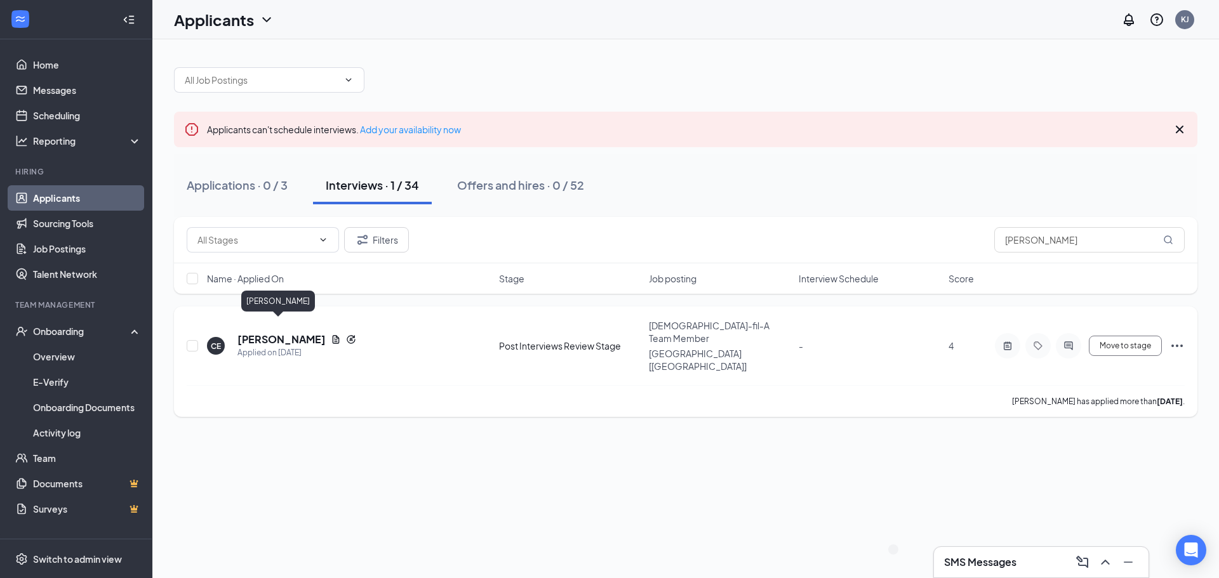
click at [282, 333] on h5 "[PERSON_NAME]" at bounding box center [281, 340] width 88 height 14
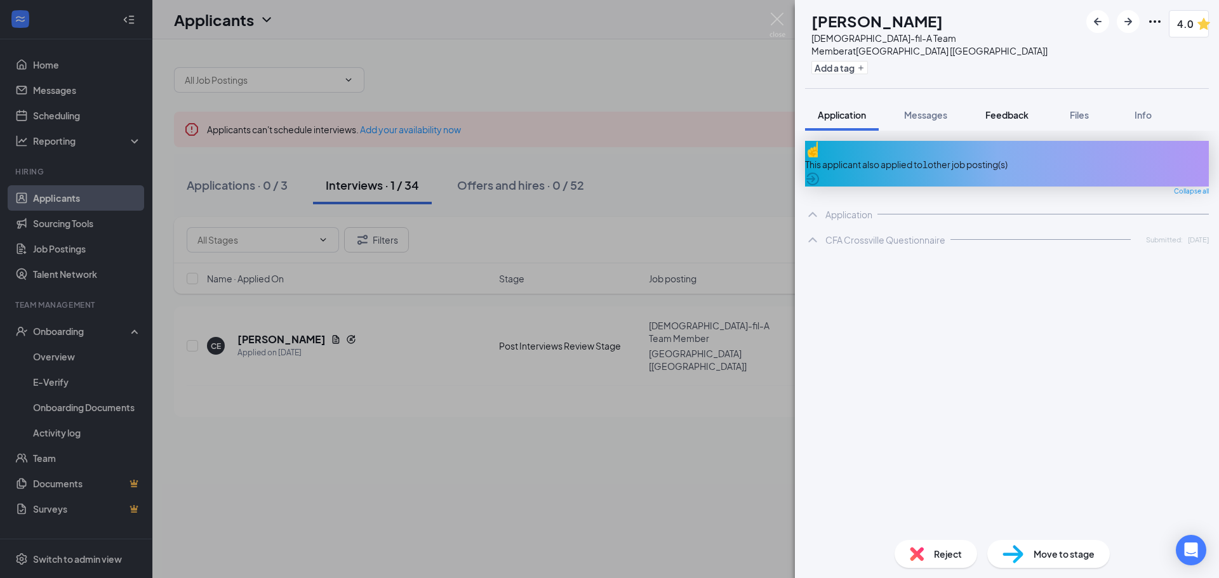
click at [1004, 99] on button "Feedback" at bounding box center [1007, 115] width 69 height 32
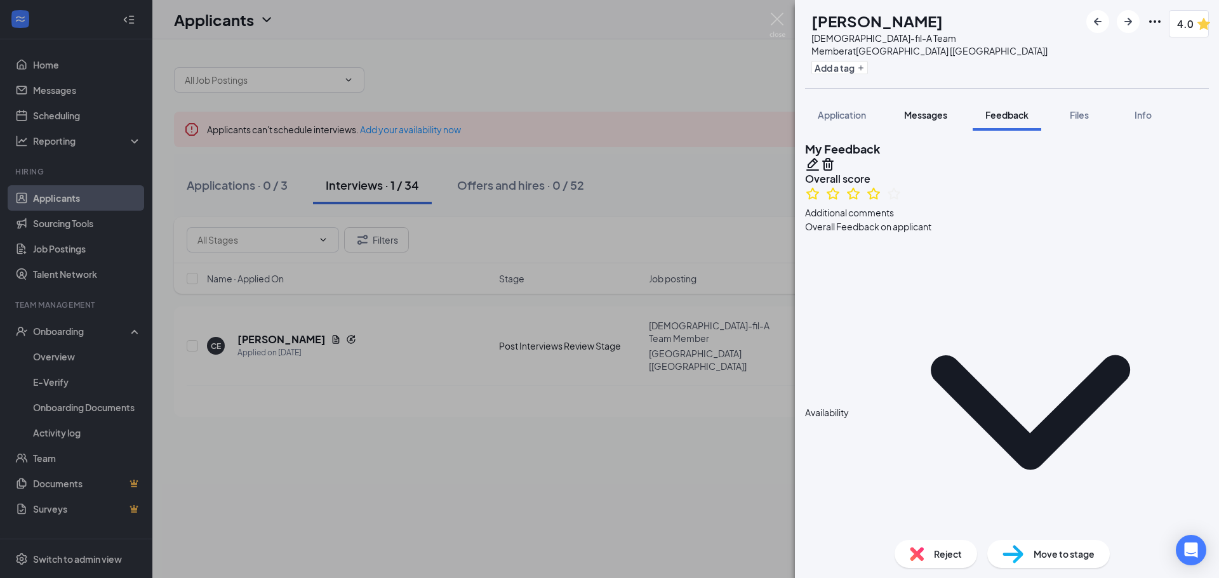
click at [924, 109] on span "Messages" at bounding box center [925, 114] width 43 height 11
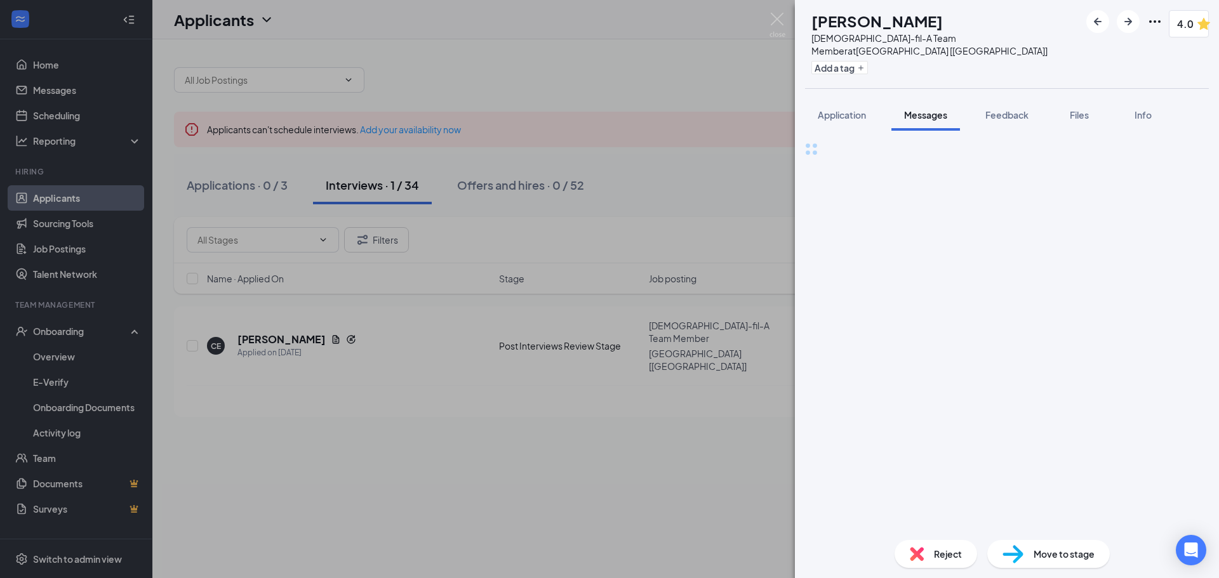
click at [925, 156] on div "Full text editor Email SMS Send" at bounding box center [1007, 148] width 404 height 15
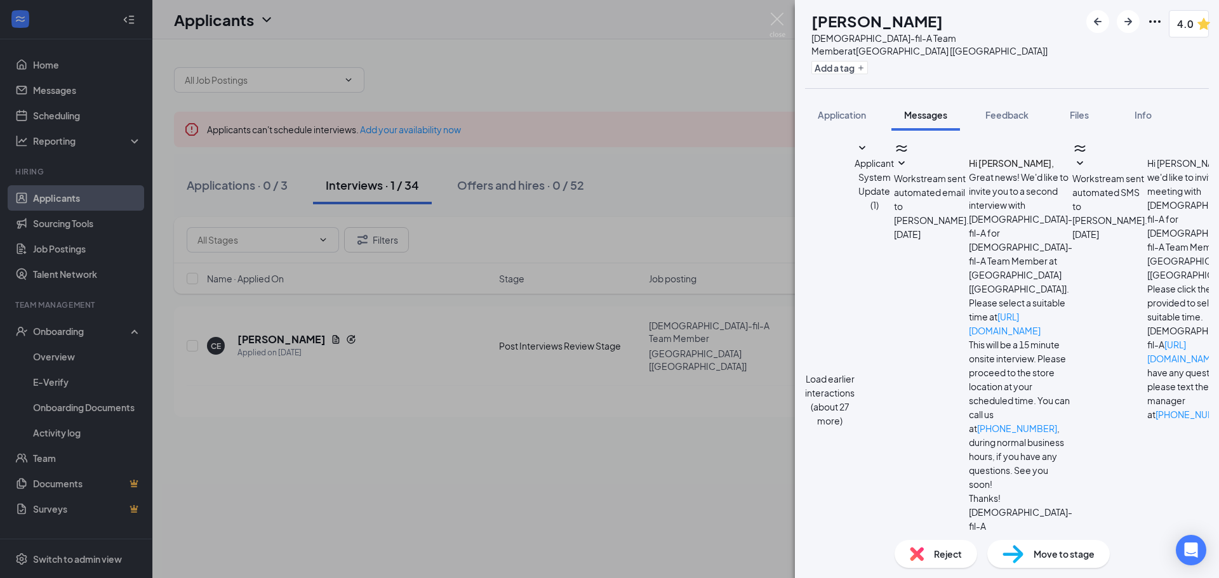
paste textarea "Hey [PERSON_NAME]! This is [PERSON_NAME] from CFA Crossville! Just wanted to re…"
drag, startPoint x: 1107, startPoint y: 470, endPoint x: 1079, endPoint y: 467, distance: 28.7
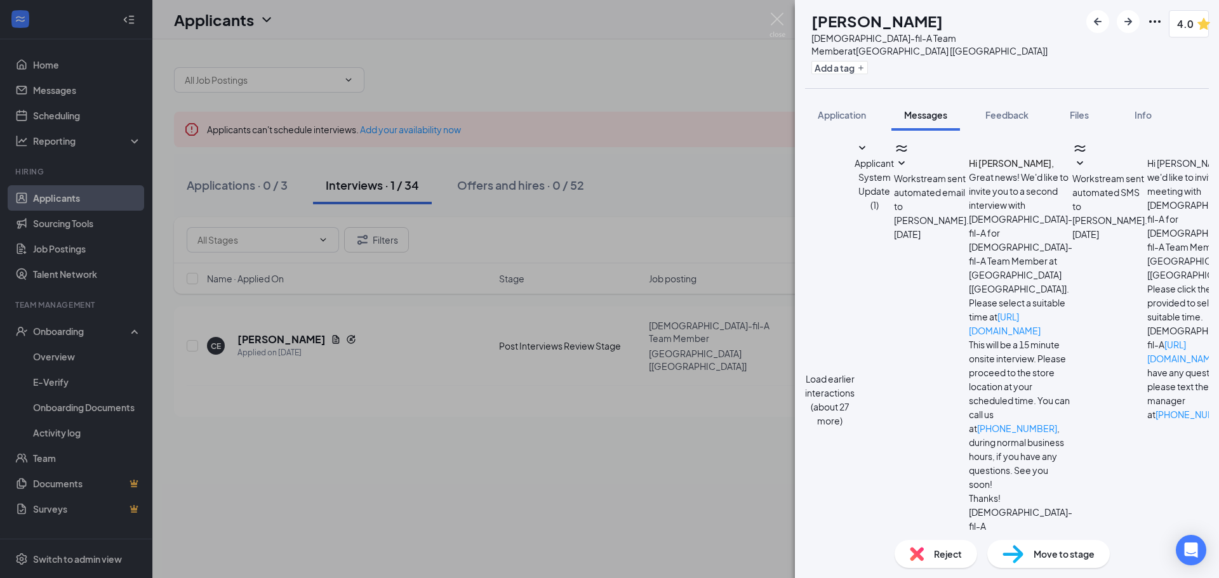
type textarea "Hey [PERSON_NAME]! This is [PERSON_NAME] from CFA Crossville! Just wanted to re…"
checkbox input "true"
drag, startPoint x: 968, startPoint y: 469, endPoint x: 1009, endPoint y: 483, distance: 43.2
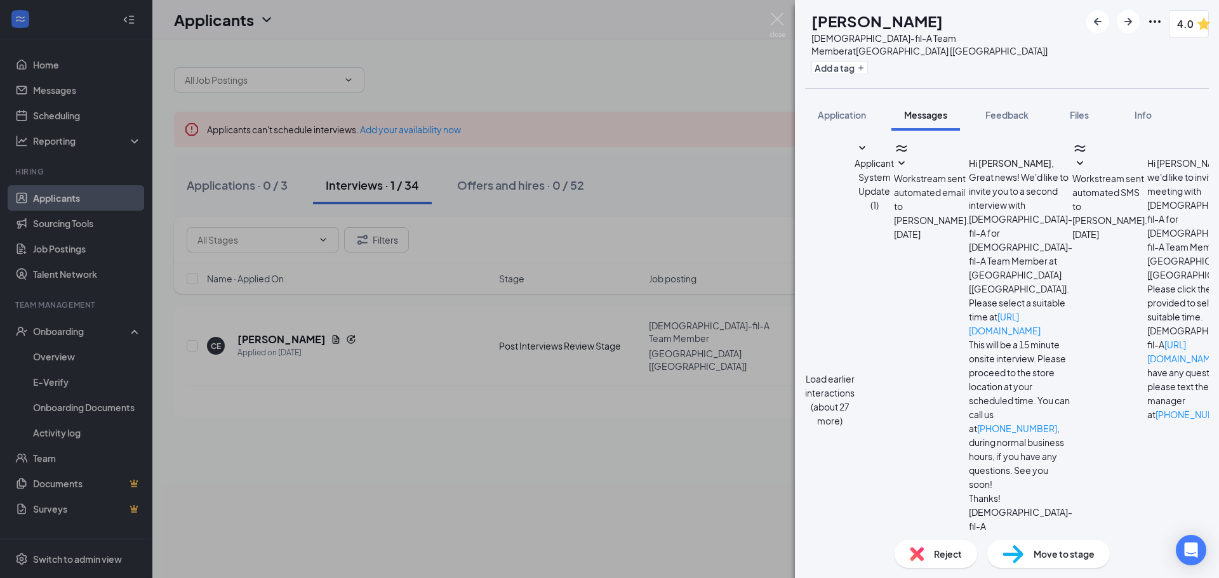
drag, startPoint x: 1022, startPoint y: 481, endPoint x: 1096, endPoint y: 458, distance: 78.3
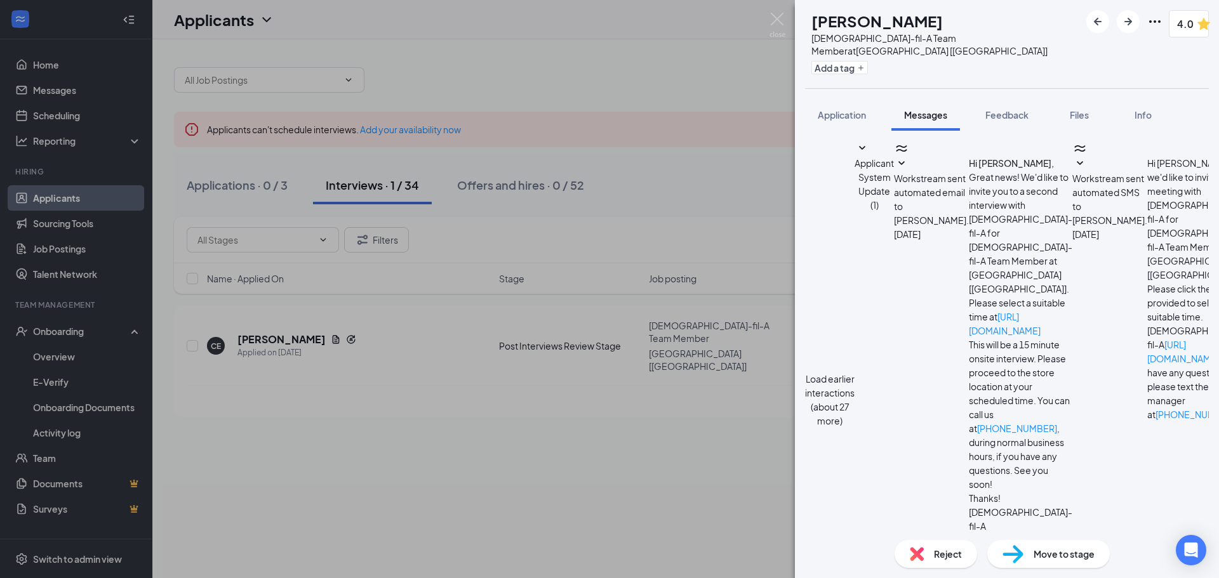
scroll to position [0, 0]
drag, startPoint x: 1131, startPoint y: 478, endPoint x: 816, endPoint y: 387, distance: 327.7
click at [816, 387] on div "Load earlier interactions (about 27 more) Applicant System Update (1) Workstrea…" at bounding box center [1007, 462] width 404 height 642
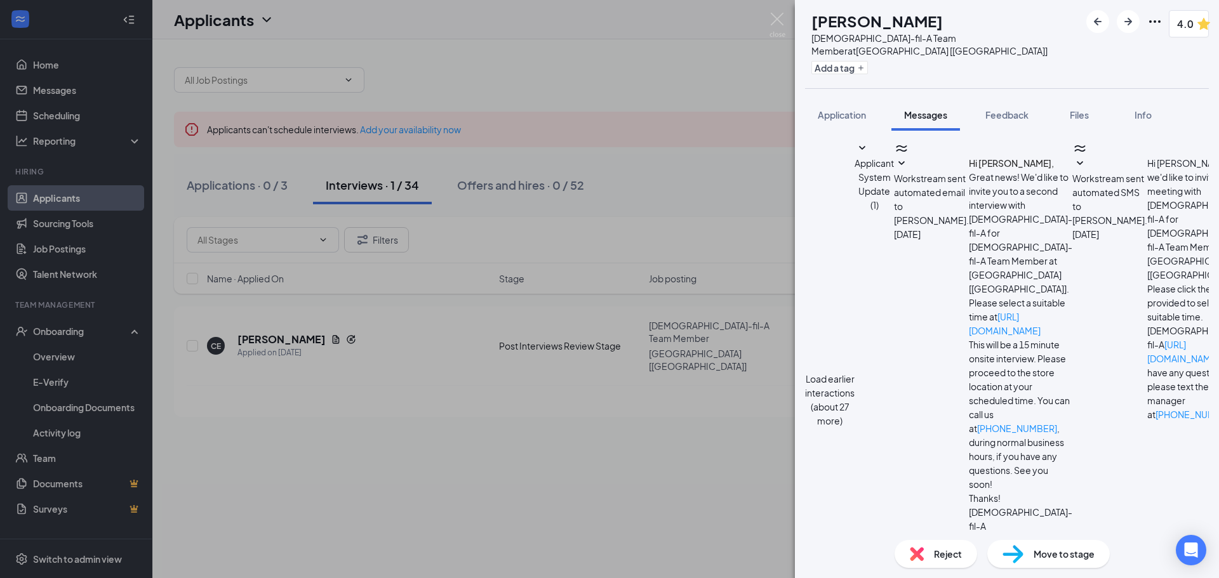
paste textarea "This is [PERSON_NAME] from CFA Crossville! I just wanted to reach out and let y…"
drag, startPoint x: 981, startPoint y: 477, endPoint x: 977, endPoint y: 460, distance: 17.6
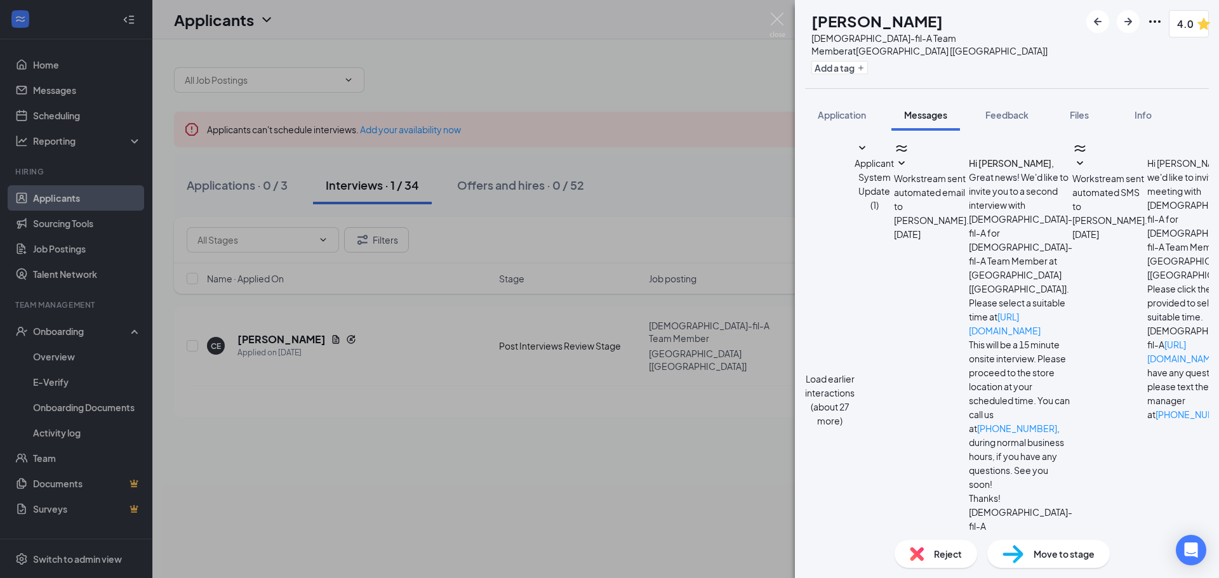
drag, startPoint x: 1094, startPoint y: 474, endPoint x: 877, endPoint y: 472, distance: 216.5
type textarea "Hey [PERSON_NAME]! This is [PERSON_NAME] from CFA Crossville! I just wanted to …"
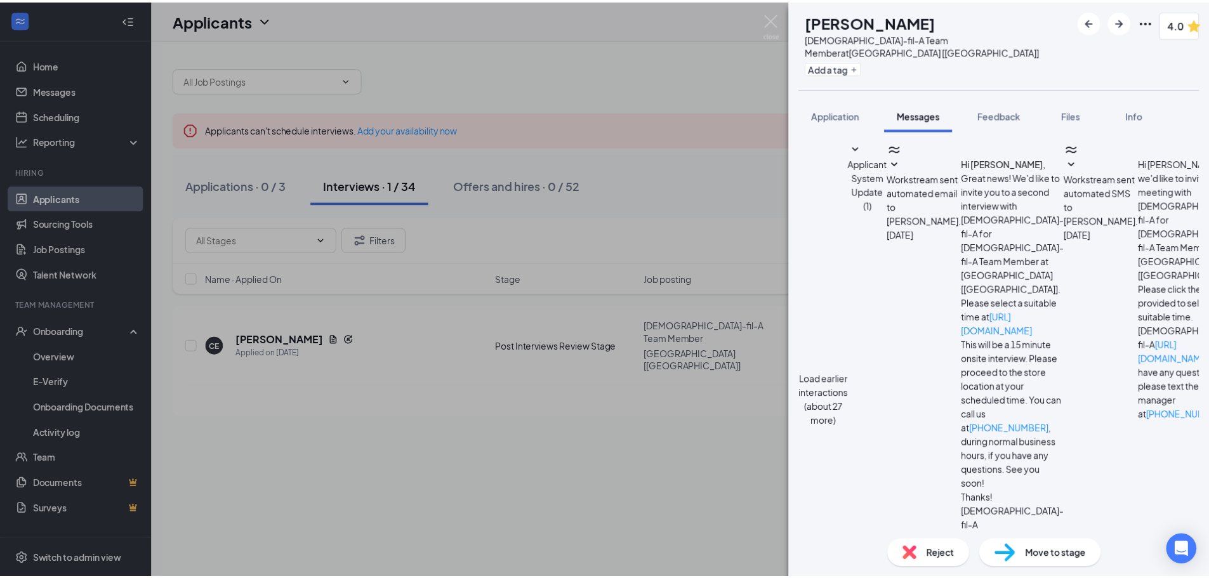
scroll to position [611, 0]
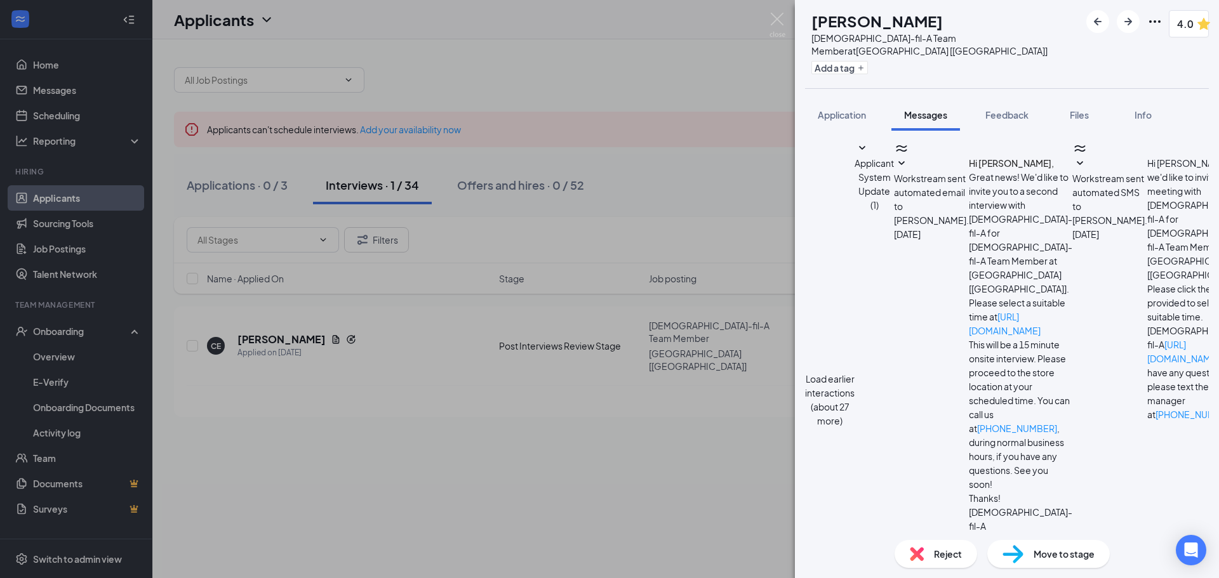
click at [779, 24] on img at bounding box center [778, 25] width 16 height 25
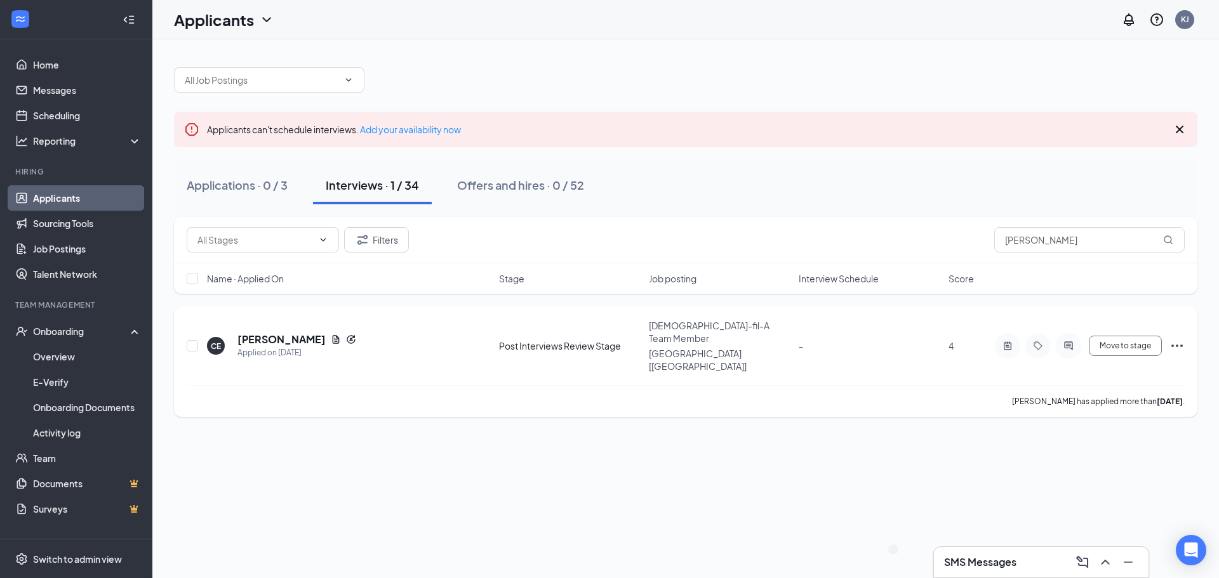
click at [571, 385] on div "[PERSON_NAME] has applied more than [DATE] ." at bounding box center [686, 401] width 998 height 32
click at [58, 352] on link "Overview" at bounding box center [87, 356] width 109 height 25
